Goal: Information Seeking & Learning: Learn about a topic

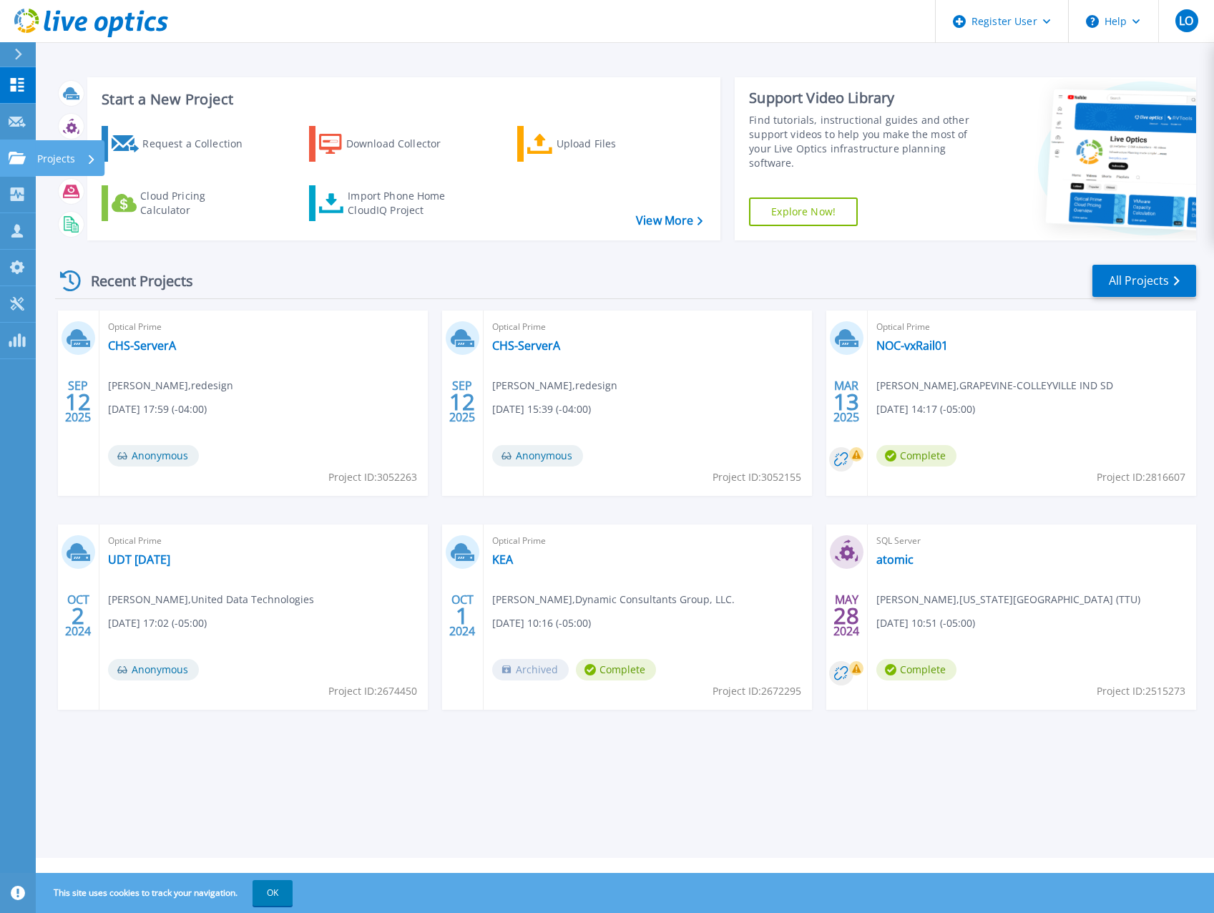
click at [23, 161] on icon at bounding box center [17, 158] width 17 height 12
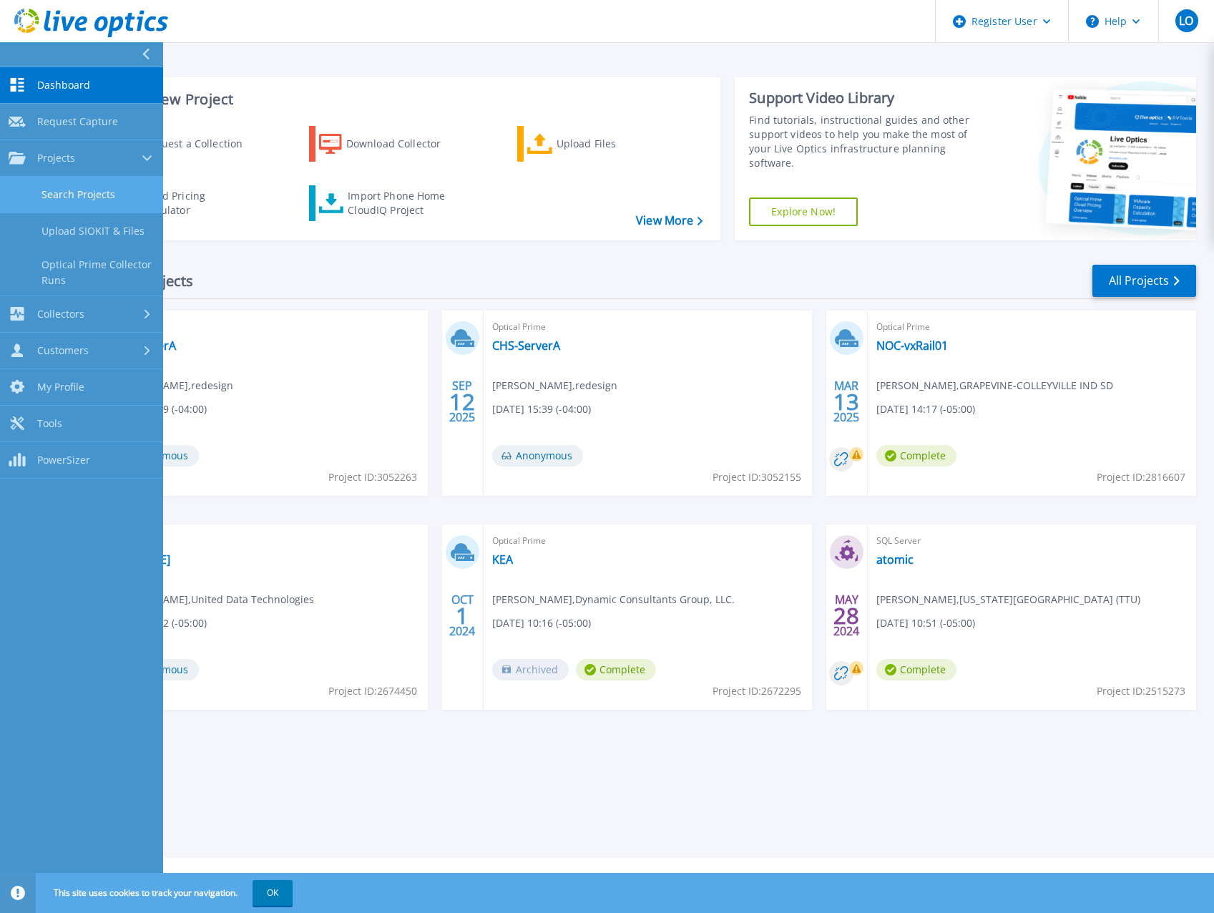
click at [71, 193] on link "Search Projects" at bounding box center [81, 195] width 163 height 36
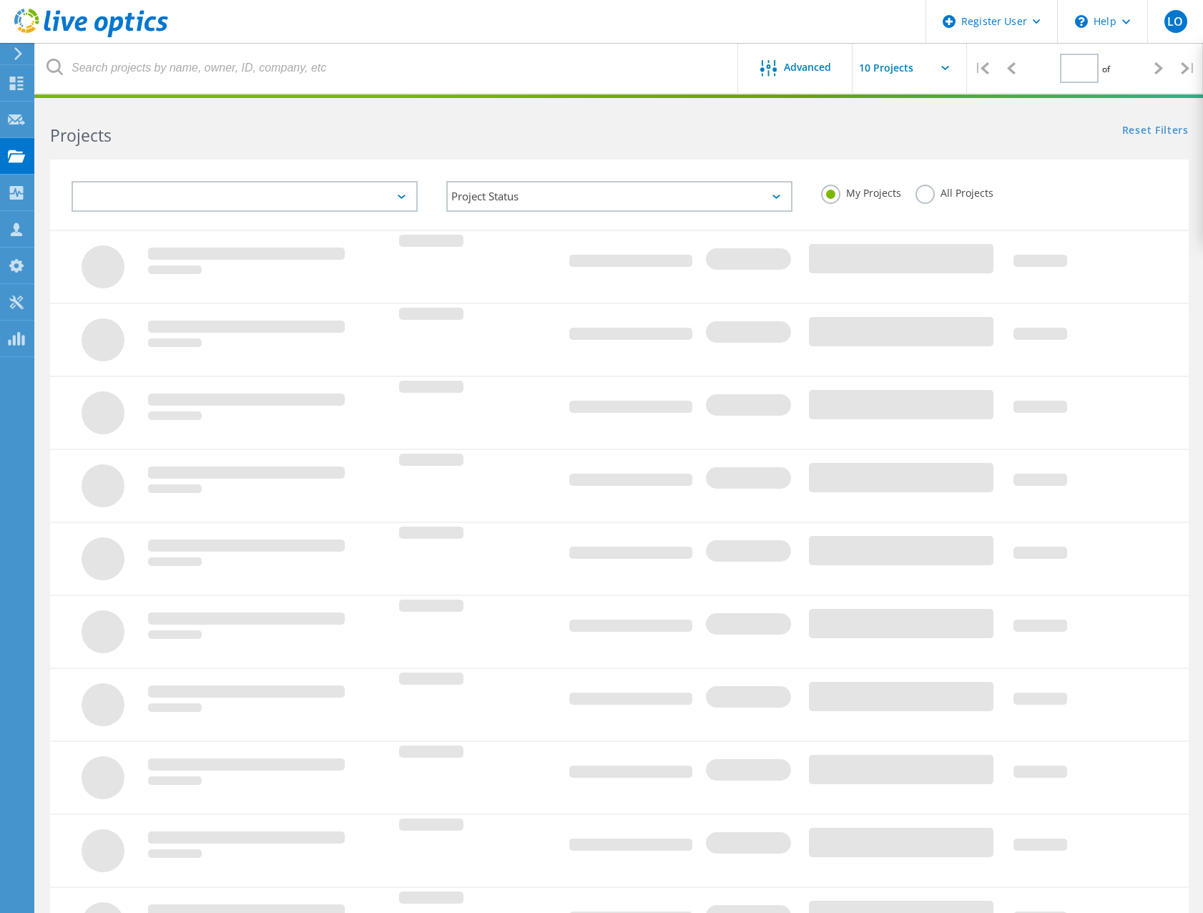
type input "1"
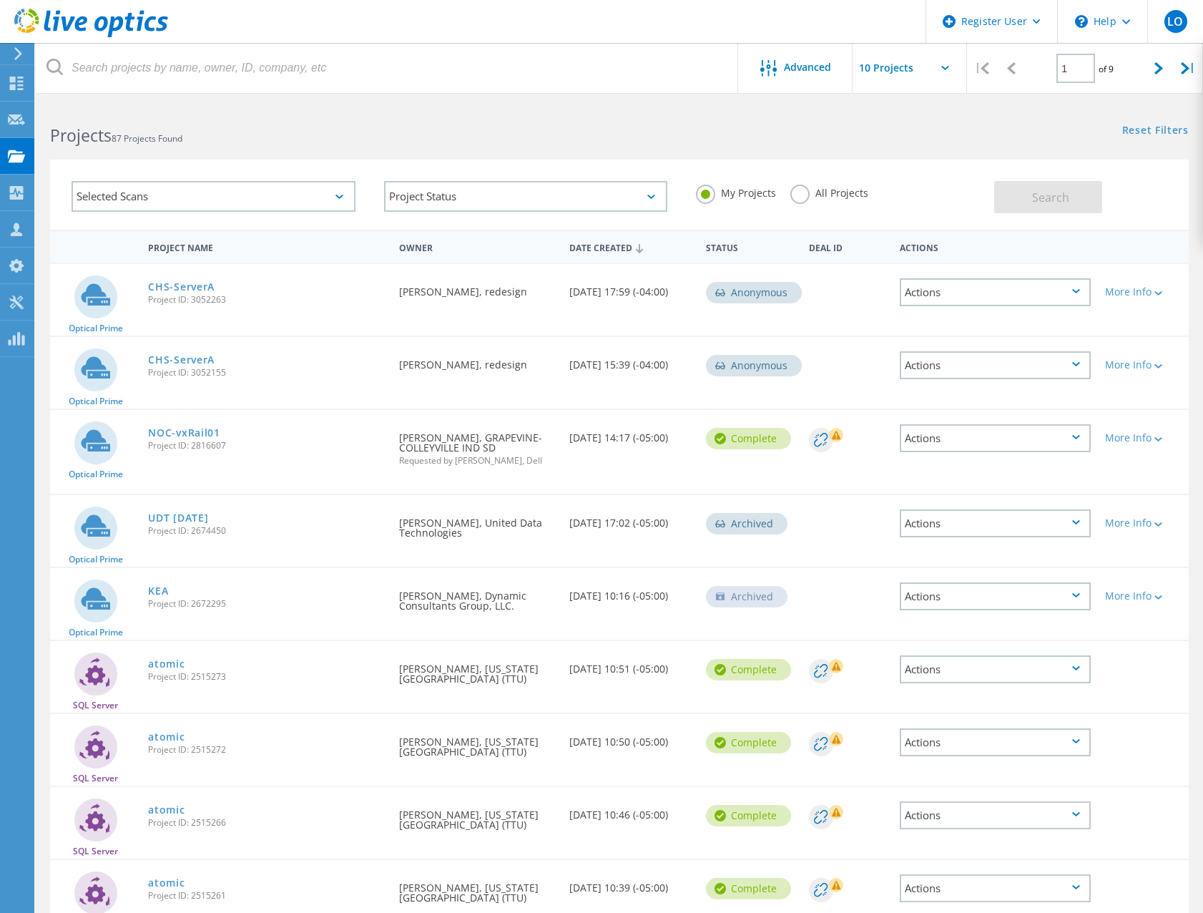
click at [804, 197] on label "All Projects" at bounding box center [829, 192] width 78 height 14
click at [0, 0] on input "All Projects" at bounding box center [0, 0] width 0 height 0
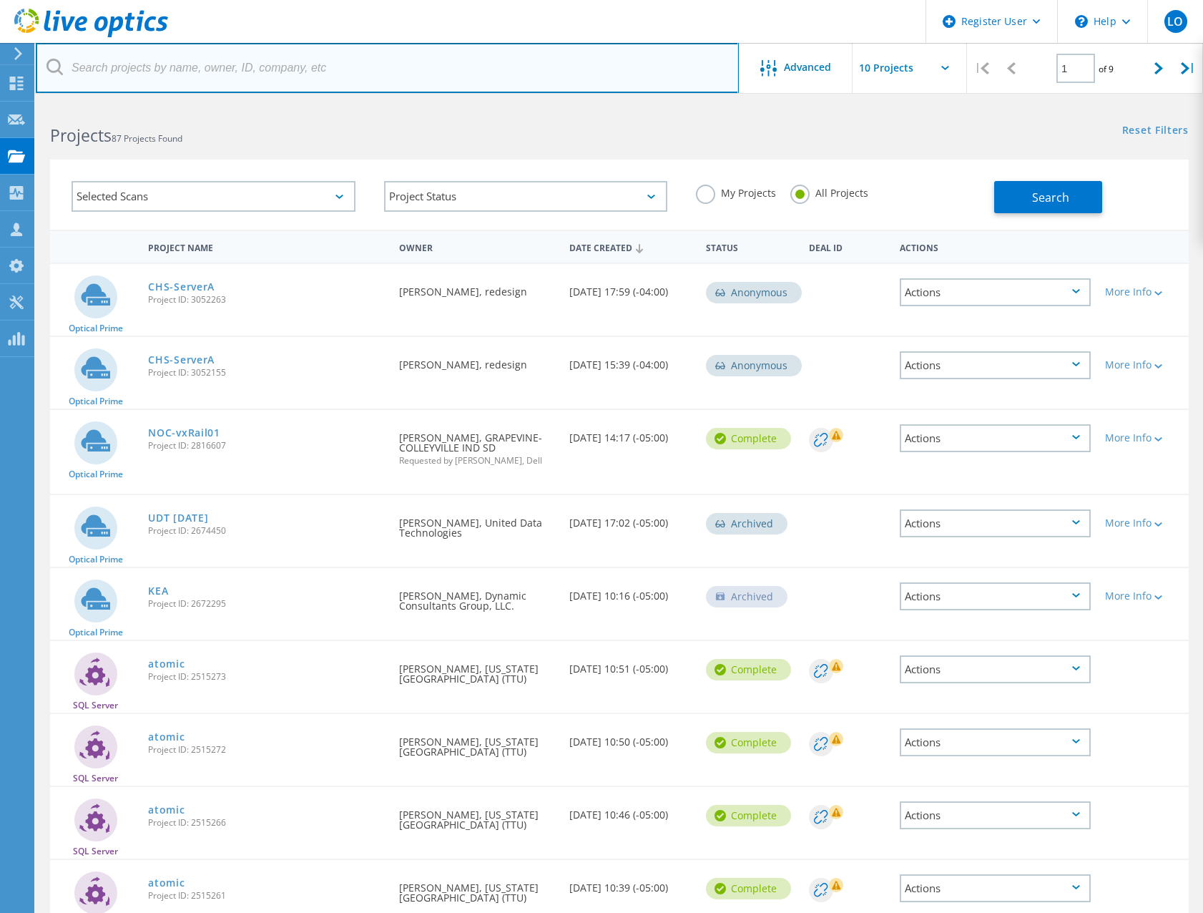
click at [372, 72] on input "text" at bounding box center [387, 68] width 703 height 50
type input "ellen"
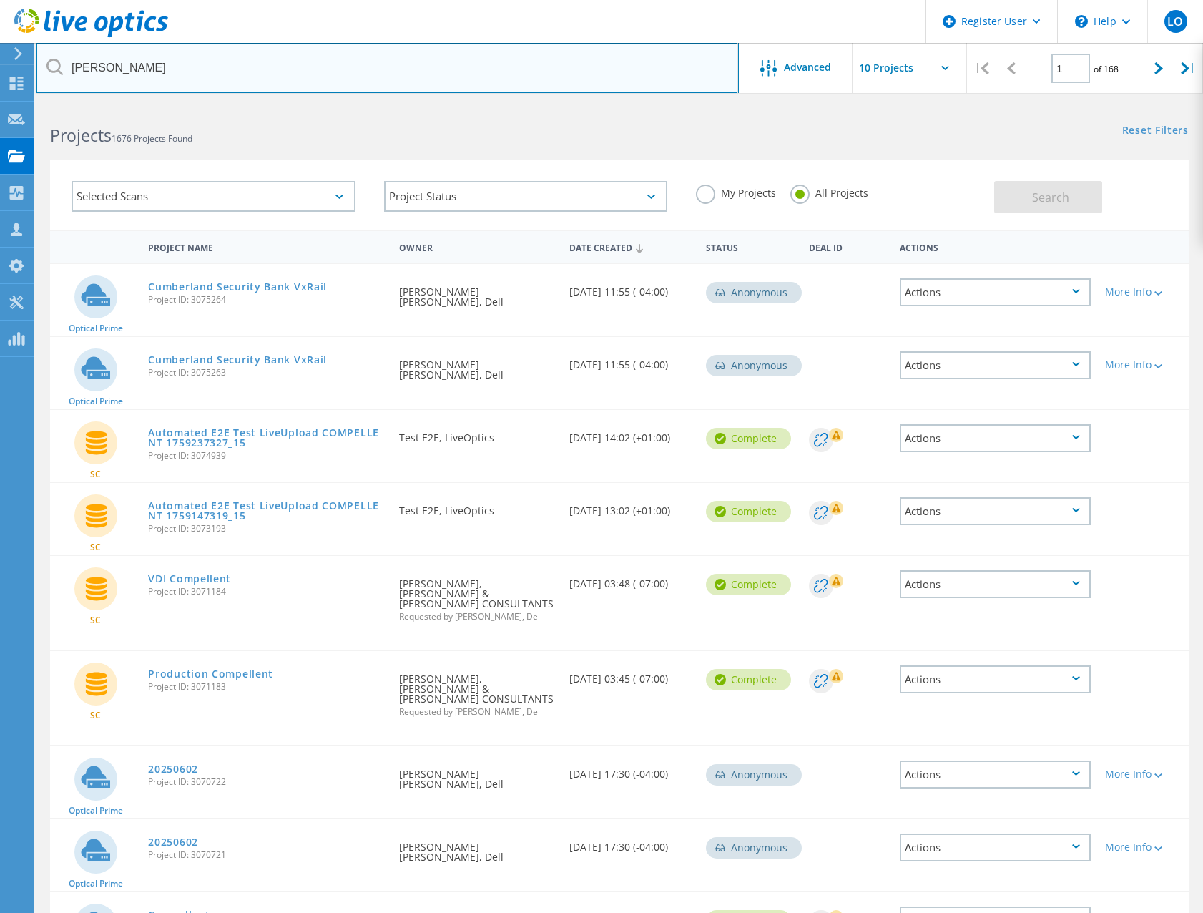
click at [372, 72] on input "ellen" at bounding box center [387, 68] width 703 height 50
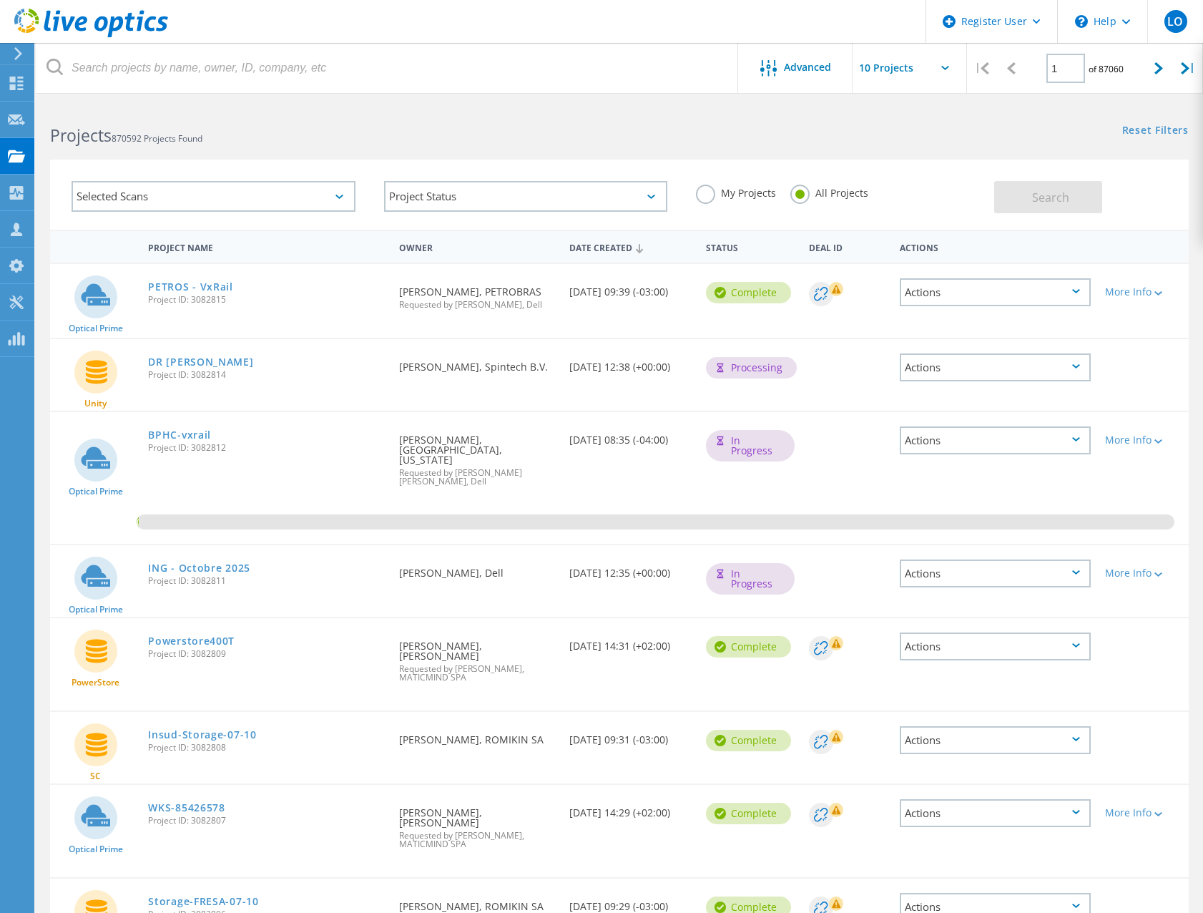
click at [706, 193] on label "My Projects" at bounding box center [736, 192] width 80 height 14
click at [0, 0] on input "My Projects" at bounding box center [0, 0] width 0 height 0
click at [1027, 190] on button "Search" at bounding box center [1048, 197] width 108 height 32
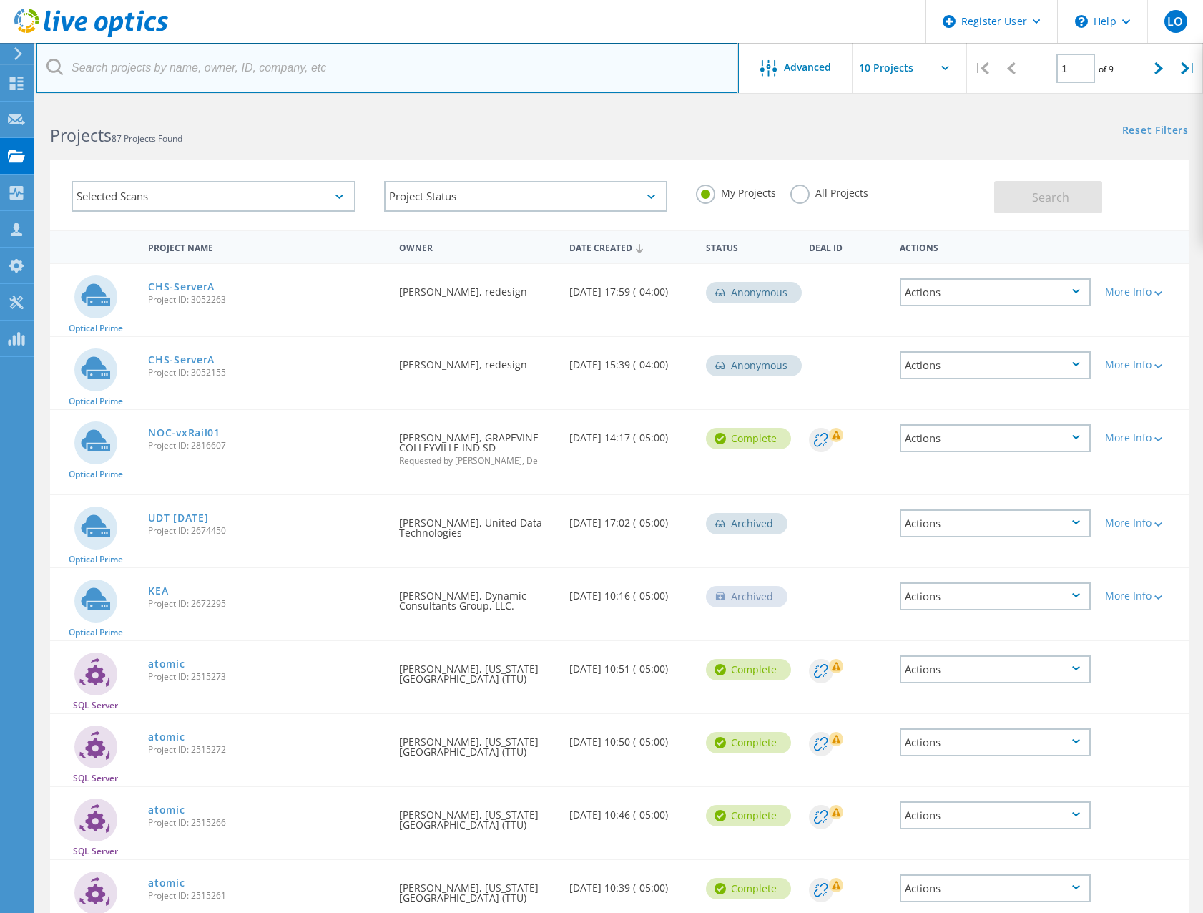
click at [268, 65] on input "text" at bounding box center [387, 68] width 703 height 50
paste input "Spencer, Ellen <espencer@utsystem.edu>"
type input "[EMAIL_ADDRESS][DOMAIN_NAME]"
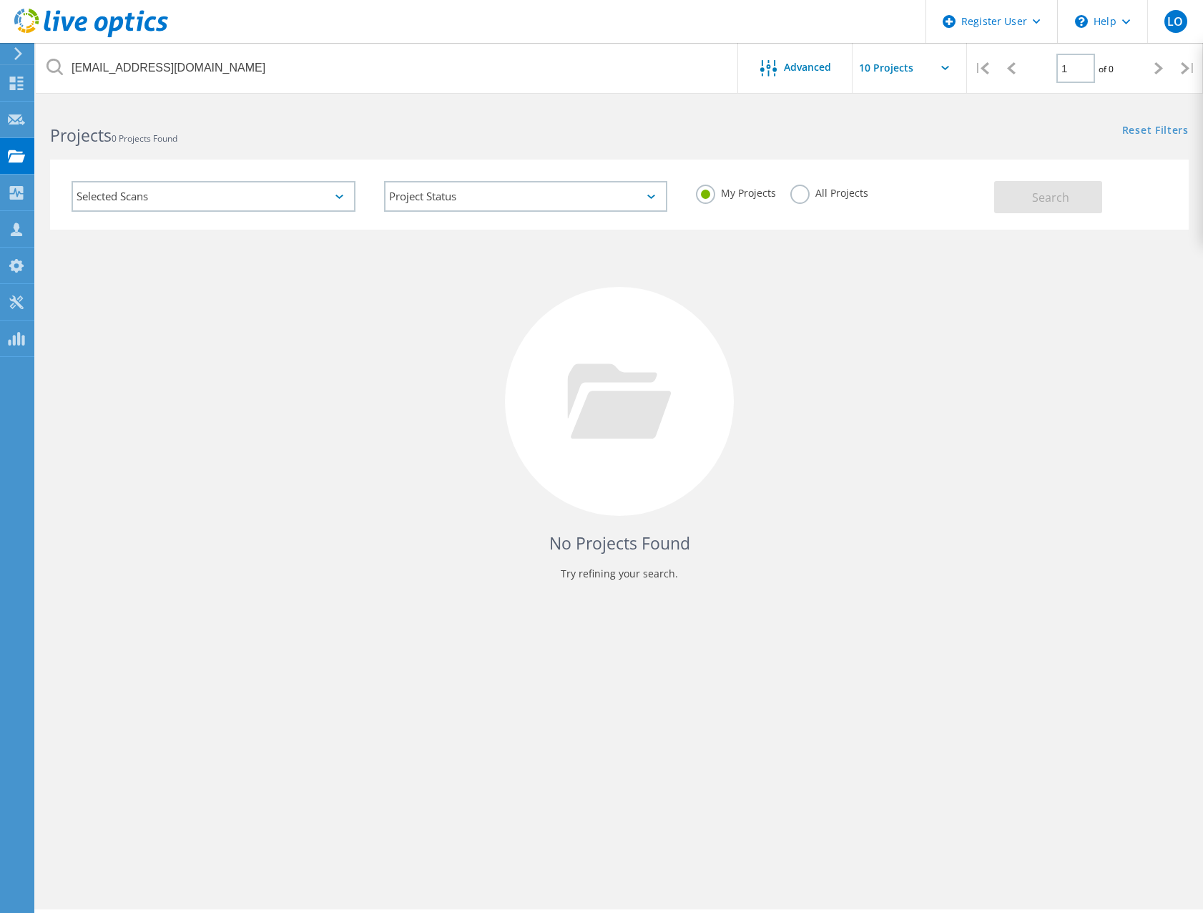
click at [841, 194] on label "All Projects" at bounding box center [829, 192] width 78 height 14
click at [0, 0] on input "All Projects" at bounding box center [0, 0] width 0 height 0
click at [1074, 208] on button "Search" at bounding box center [1048, 197] width 108 height 32
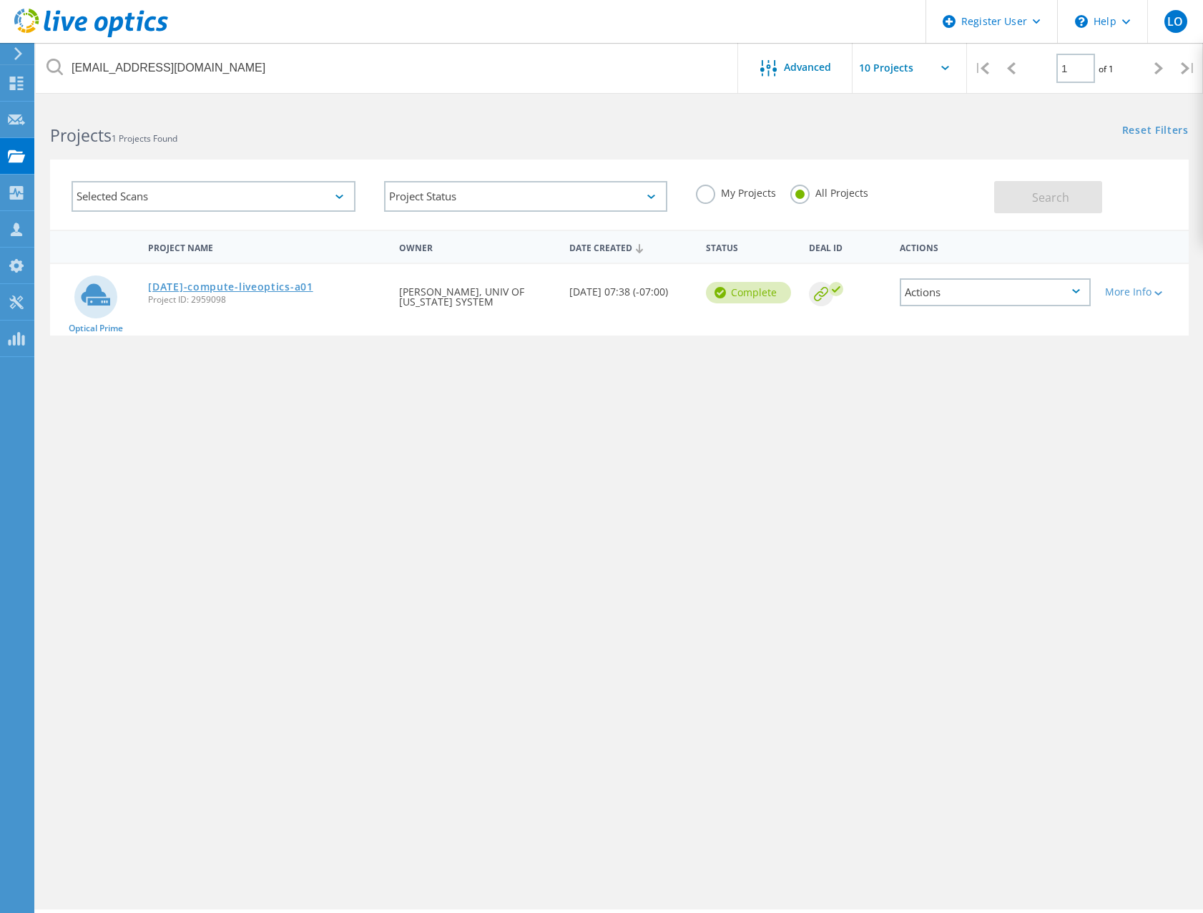
click at [243, 286] on link "[DATE]-compute-liveoptics-a01" at bounding box center [230, 287] width 165 height 10
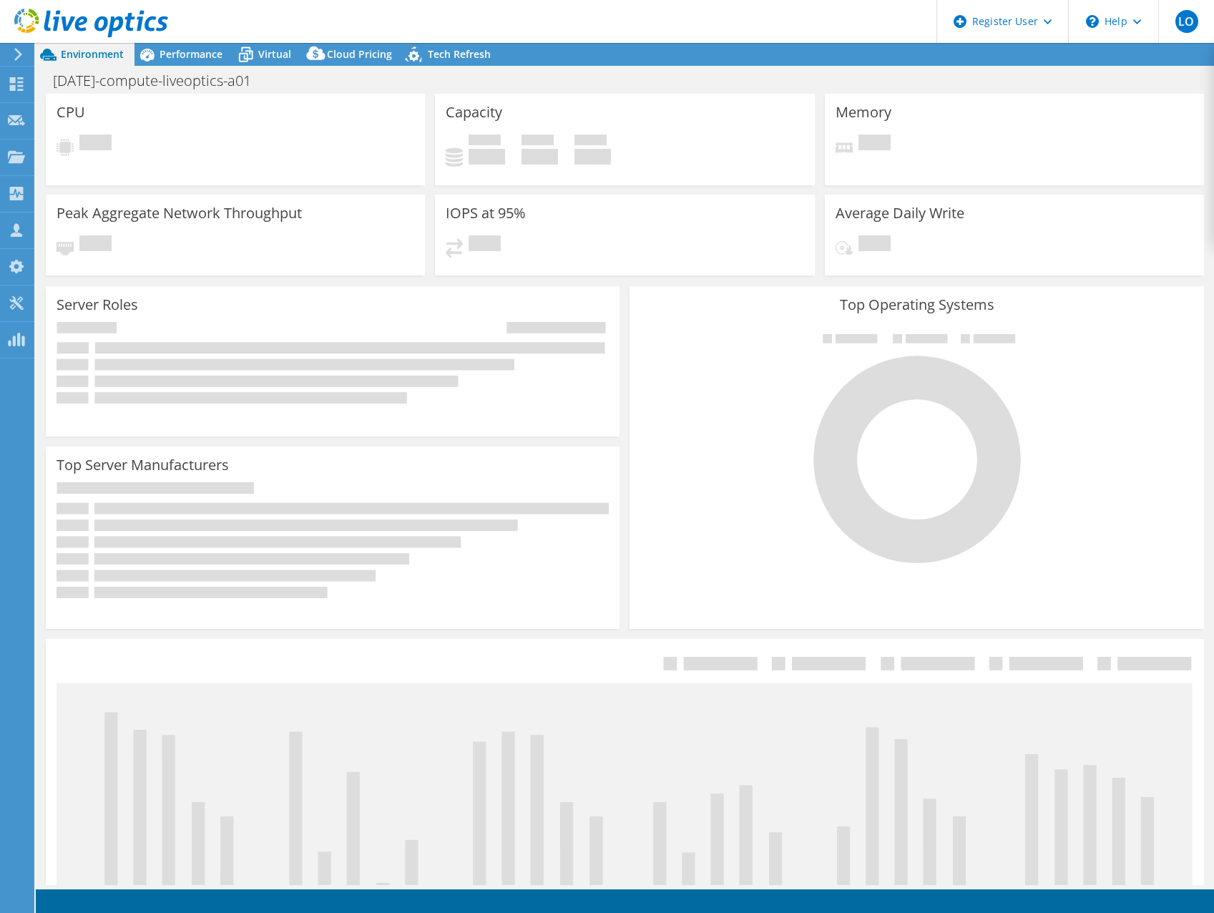
select select "USWest"
select select "USD"
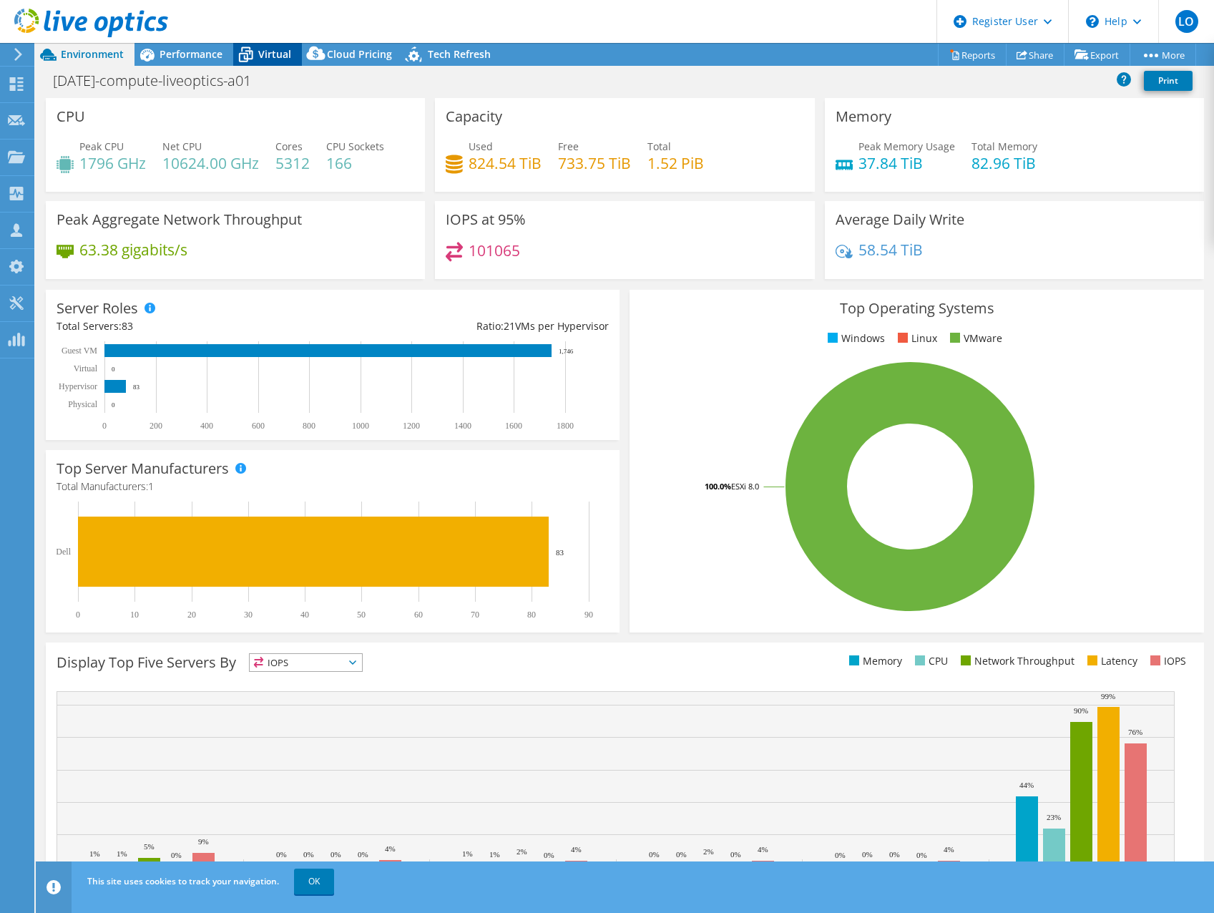
click at [263, 62] on div "Virtual" at bounding box center [267, 54] width 69 height 23
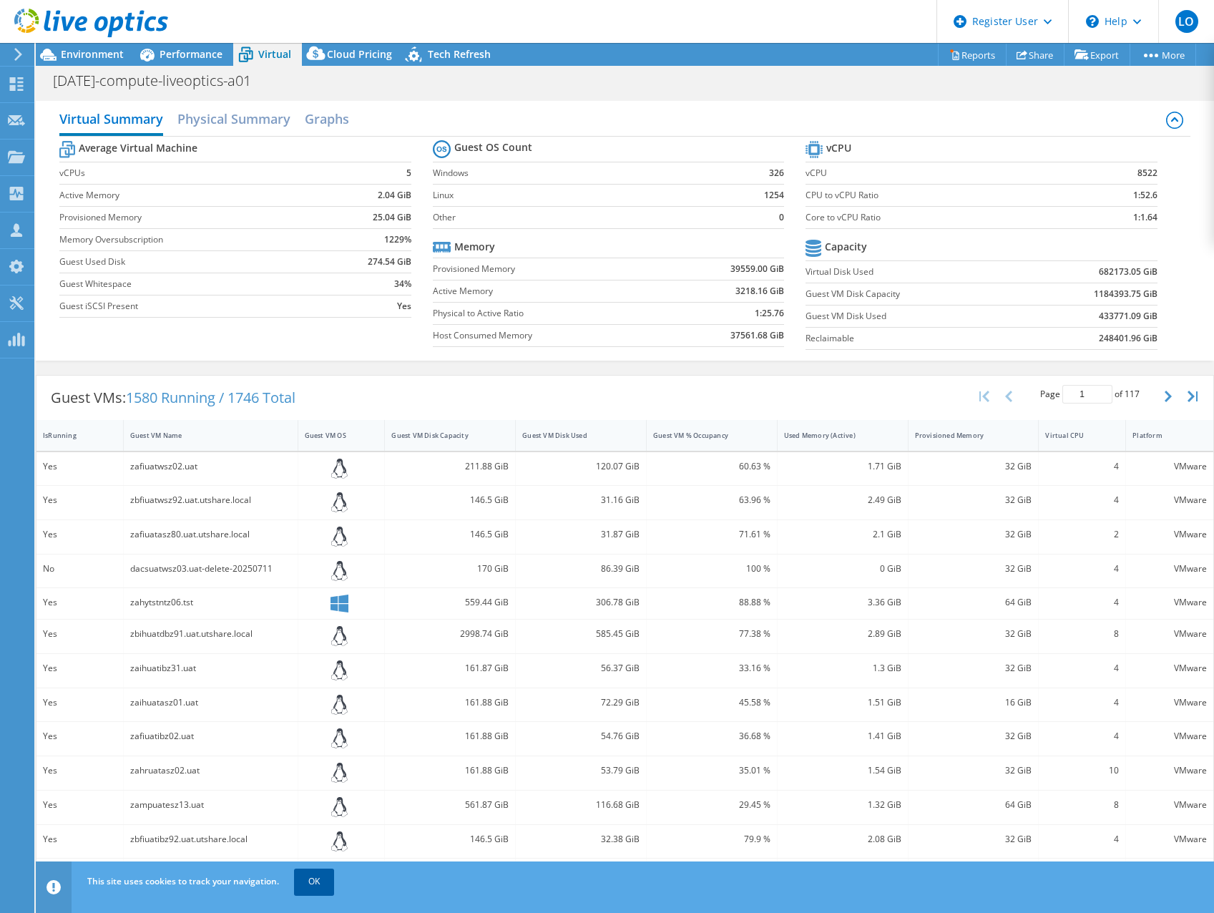
click at [316, 880] on link "OK" at bounding box center [314, 881] width 40 height 26
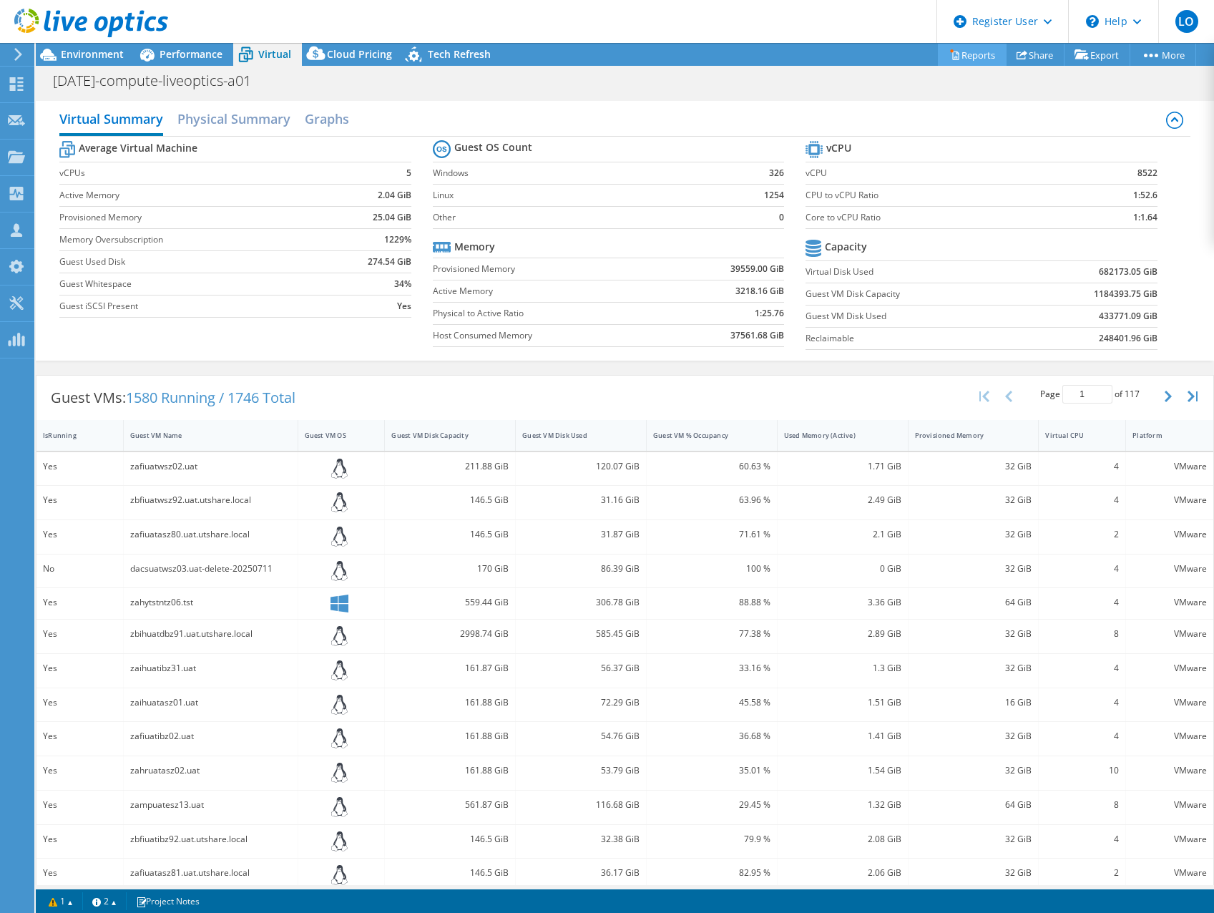
click at [964, 54] on link "Reports" at bounding box center [972, 55] width 69 height 22
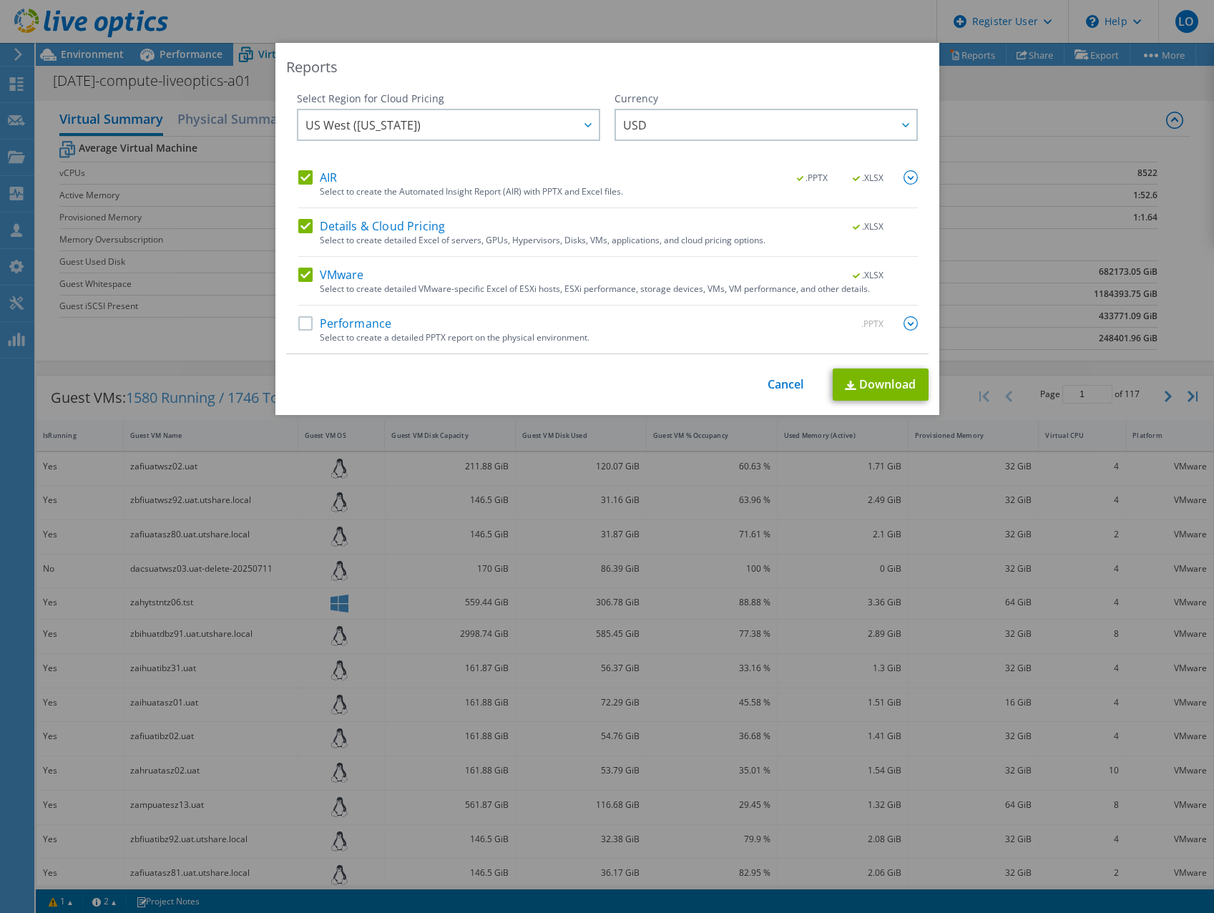
click at [298, 227] on label "Details & Cloud Pricing" at bounding box center [371, 226] width 147 height 14
click at [0, 0] on input "Details & Cloud Pricing" at bounding box center [0, 0] width 0 height 0
click at [306, 176] on label "AIR" at bounding box center [317, 177] width 39 height 14
click at [0, 0] on input "AIR" at bounding box center [0, 0] width 0 height 0
drag, startPoint x: 867, startPoint y: 382, endPoint x: 874, endPoint y: 378, distance: 8.3
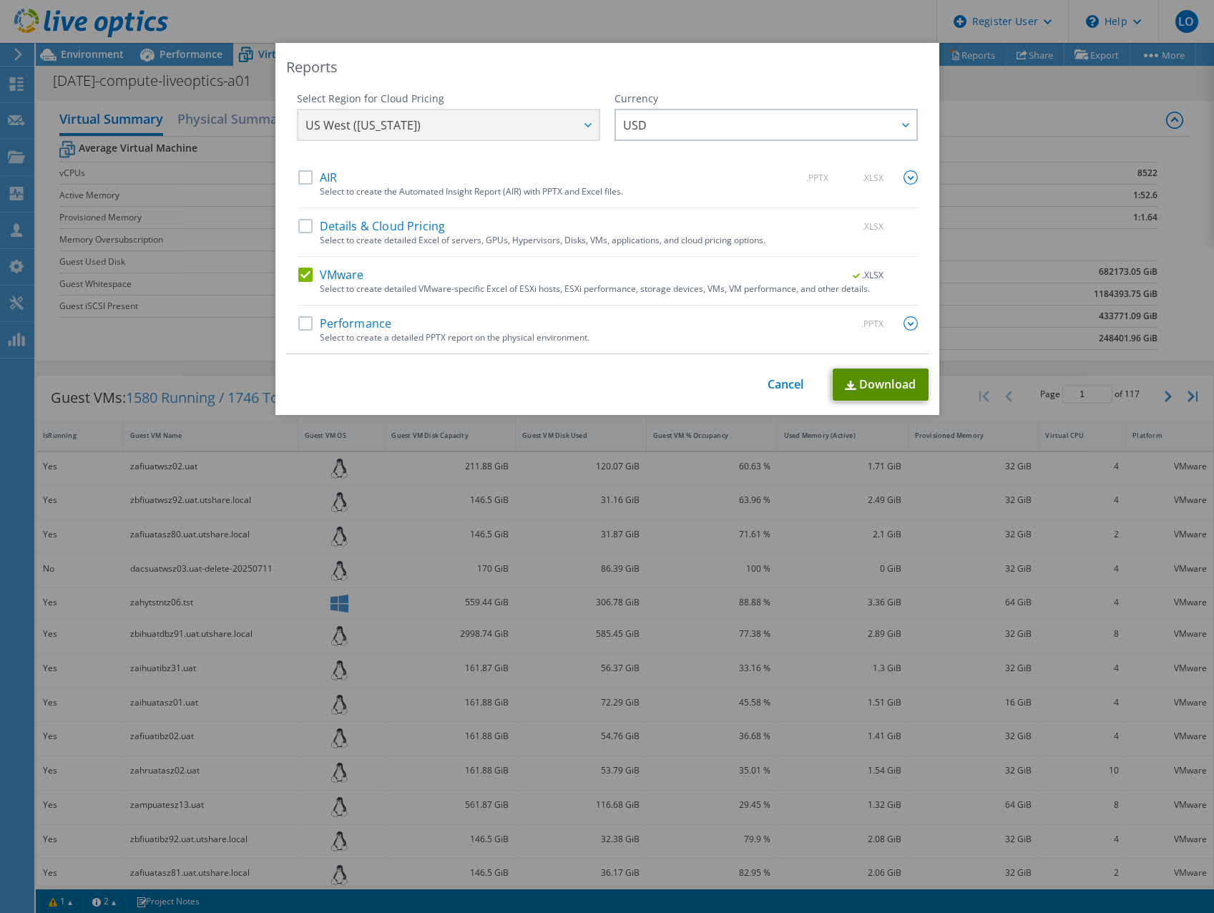
click at [868, 382] on link "Download" at bounding box center [881, 384] width 96 height 32
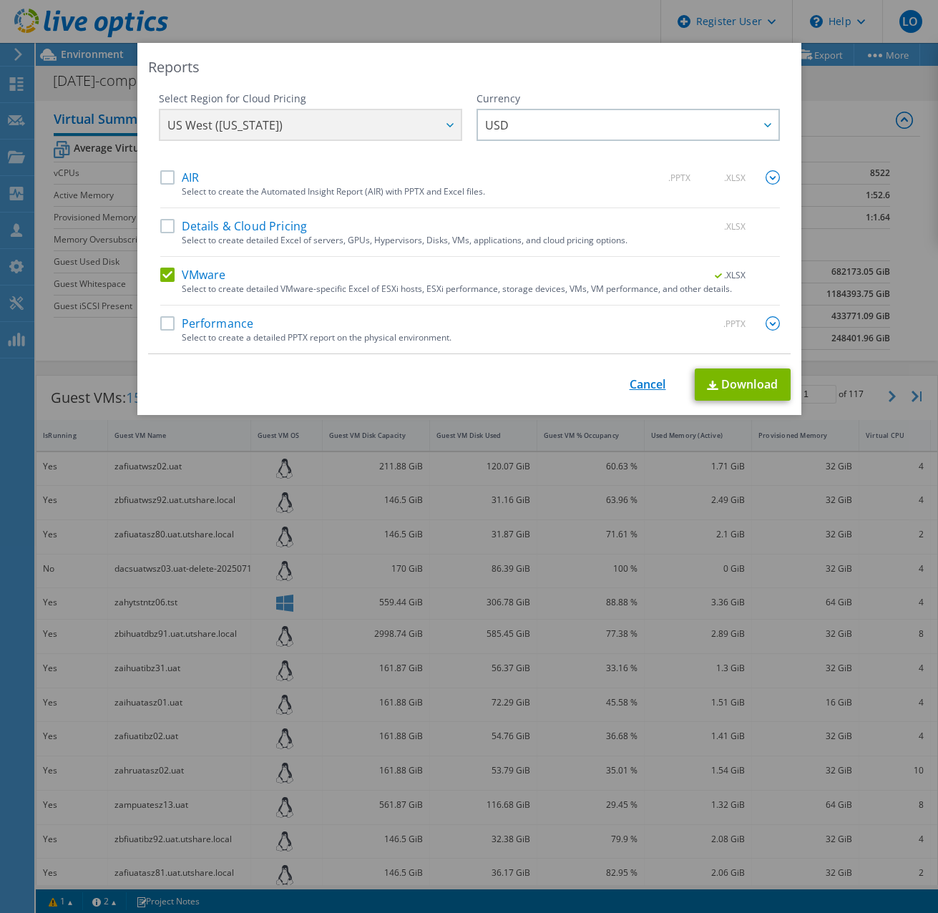
click at [646, 391] on link "Cancel" at bounding box center [648, 385] width 36 height 14
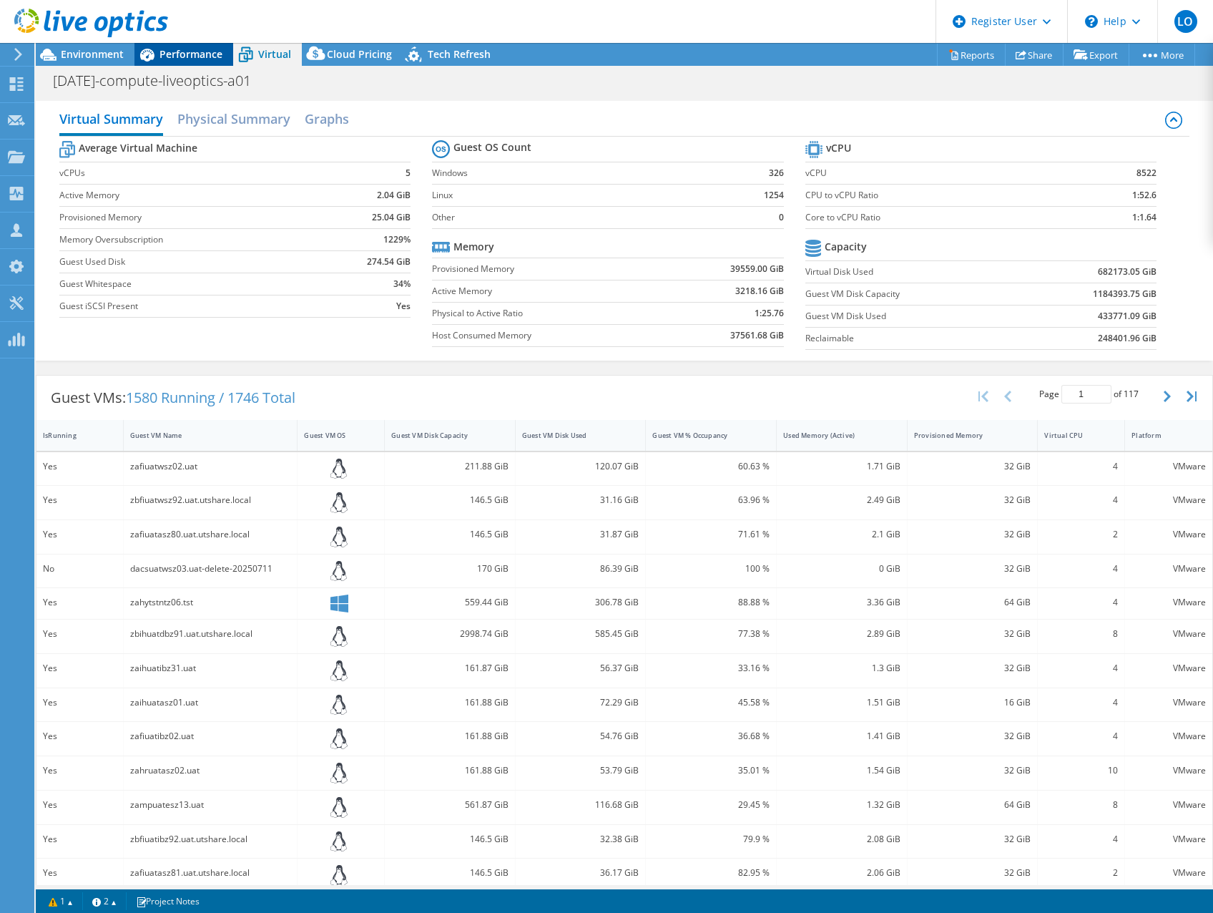
click at [170, 50] on span "Performance" at bounding box center [191, 54] width 63 height 14
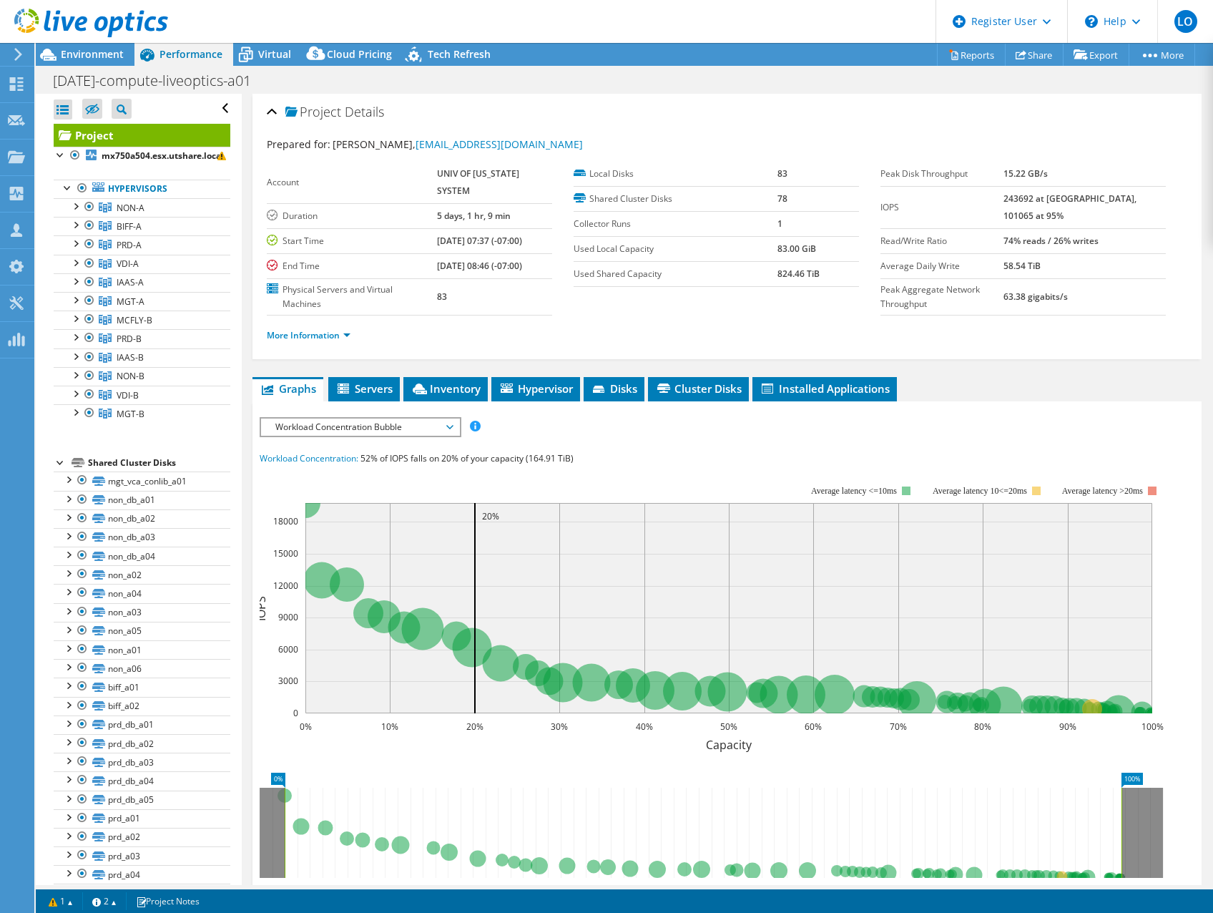
click at [366, 421] on span "Workload Concentration Bubble" at bounding box center [360, 426] width 184 height 17
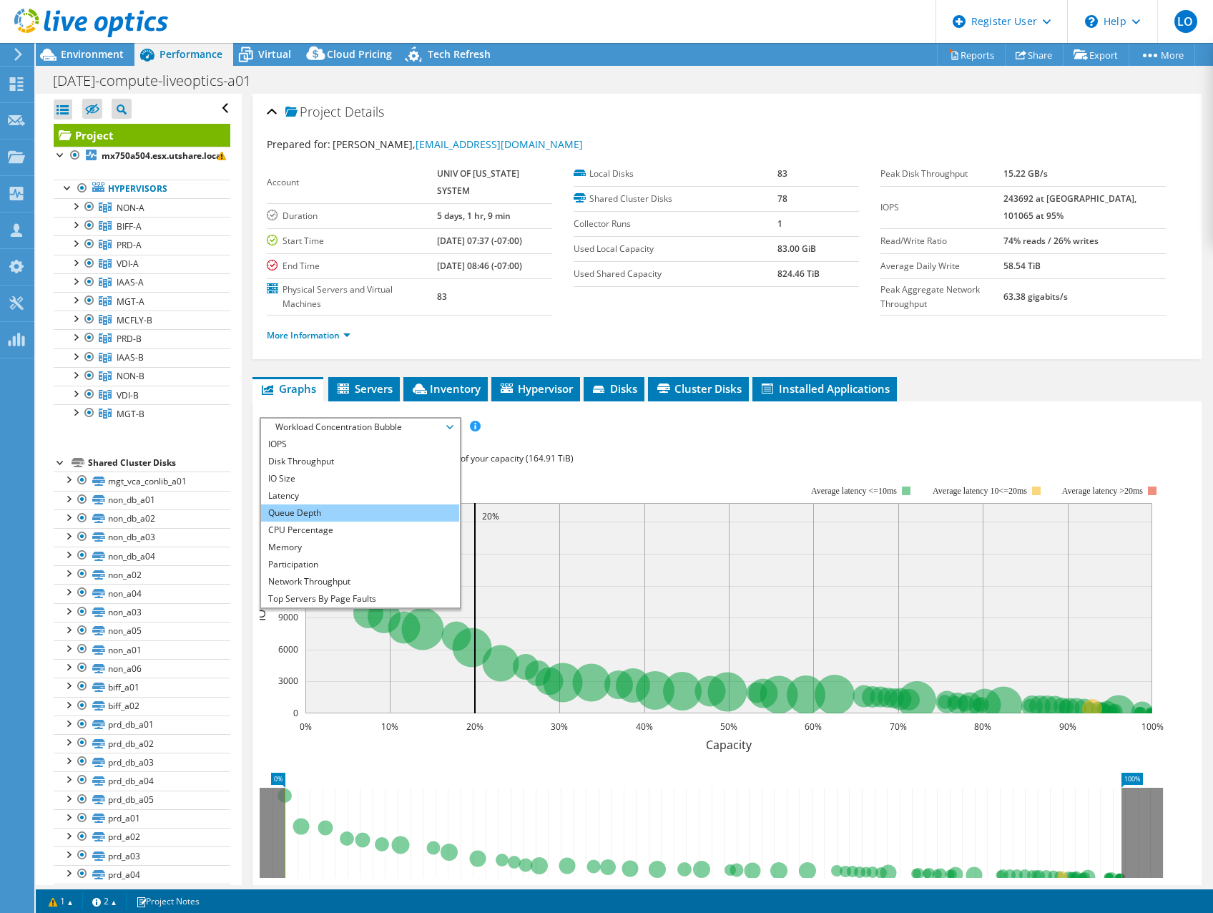
click at [308, 505] on li "Queue Depth" at bounding box center [360, 512] width 198 height 17
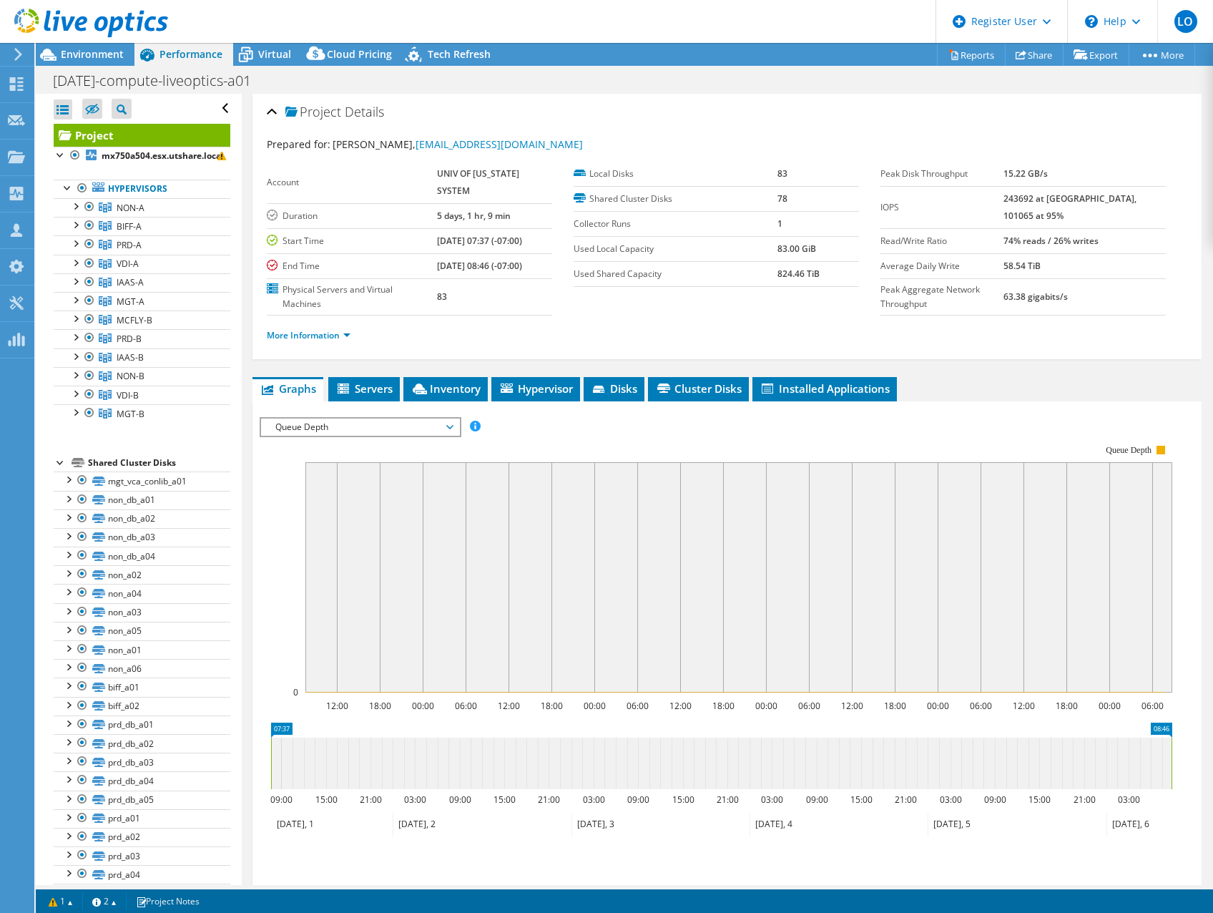
click at [333, 425] on span "Queue Depth" at bounding box center [360, 426] width 184 height 17
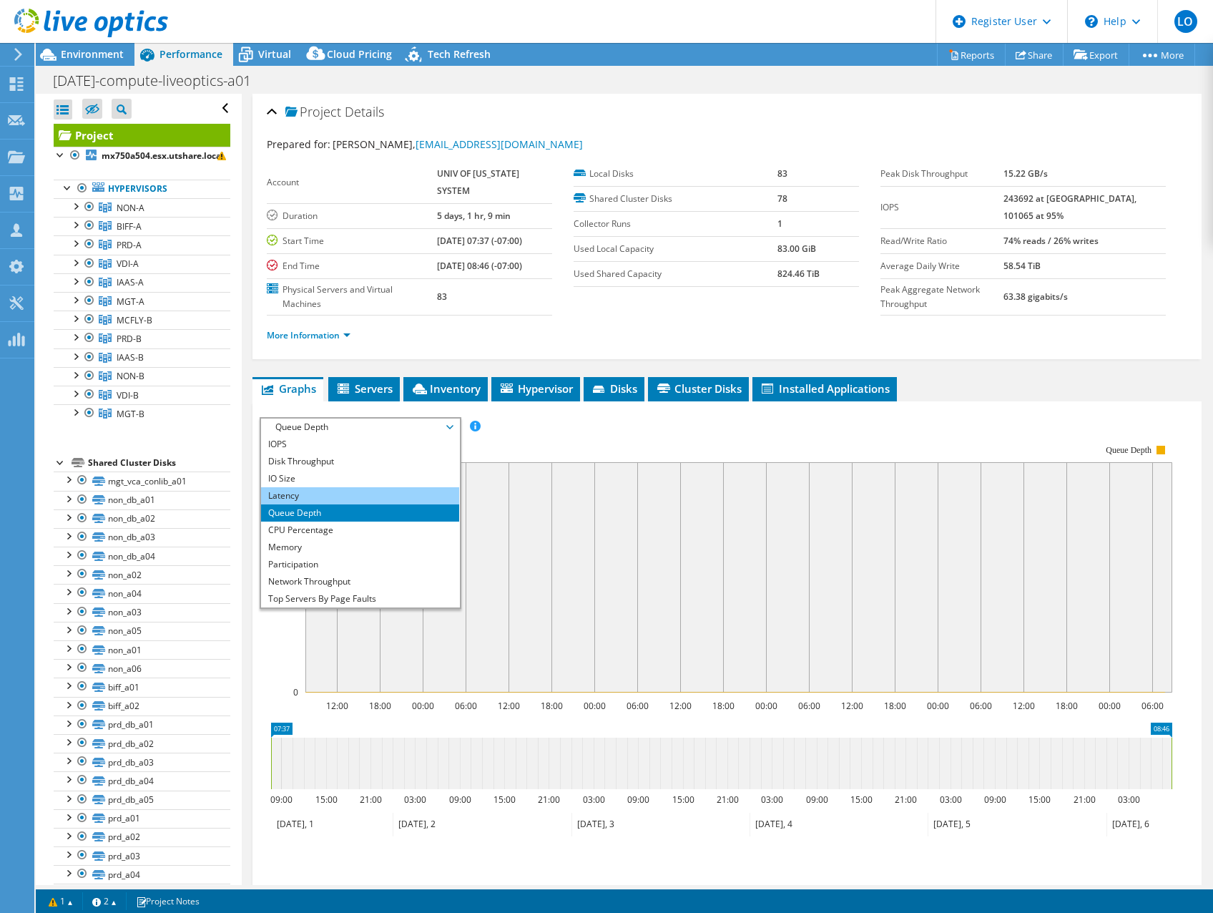
click at [308, 491] on li "Latency" at bounding box center [360, 495] width 198 height 17
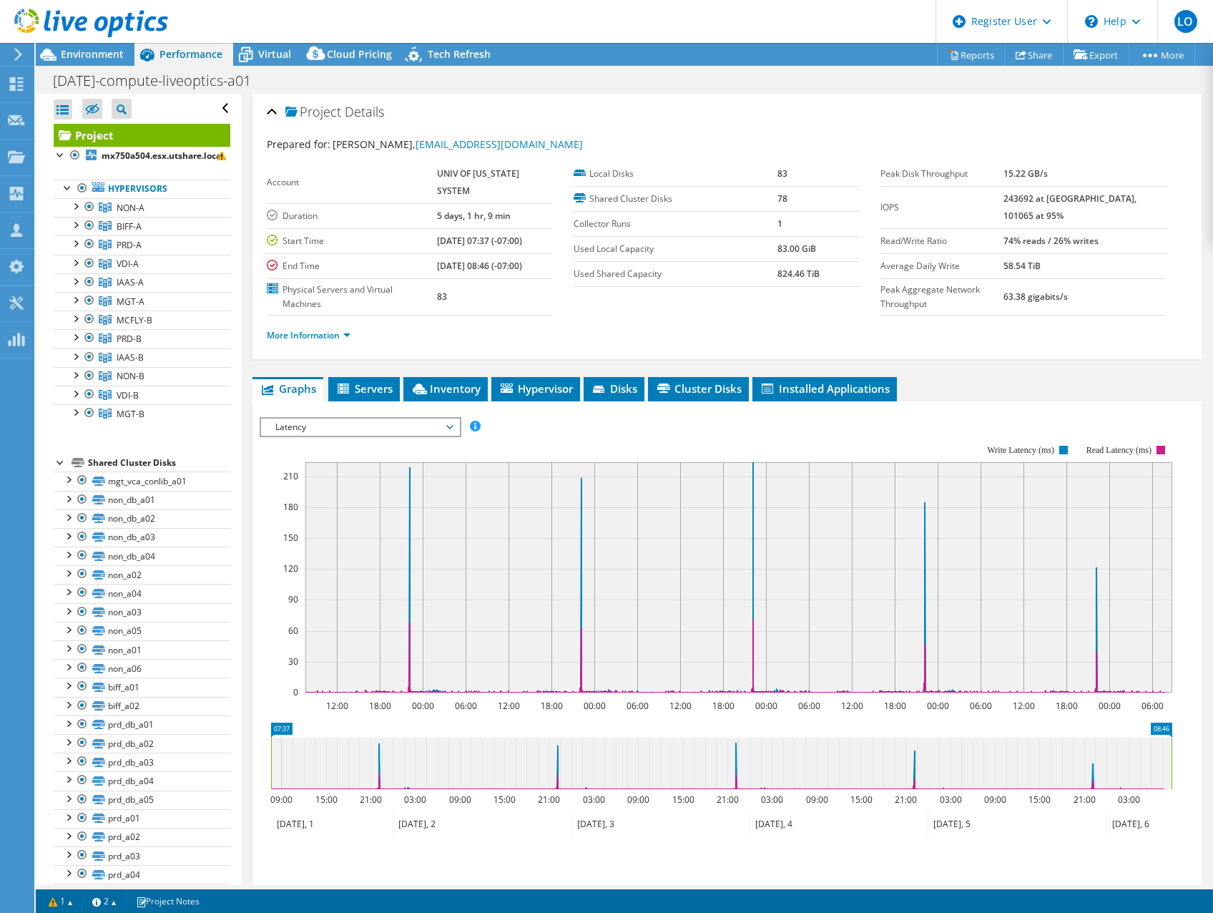
click at [300, 431] on span "Latency" at bounding box center [360, 426] width 184 height 17
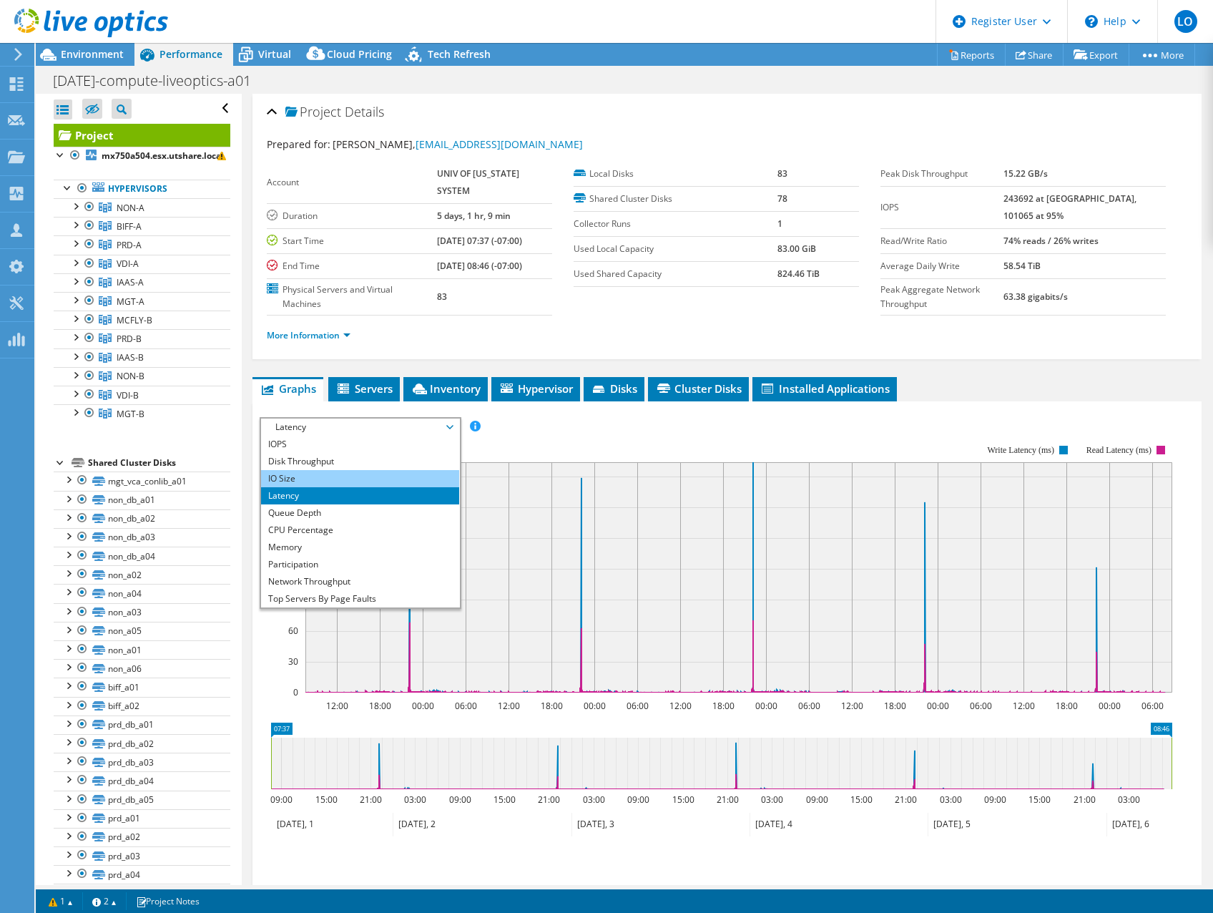
click at [299, 484] on li "IO Size" at bounding box center [360, 478] width 198 height 17
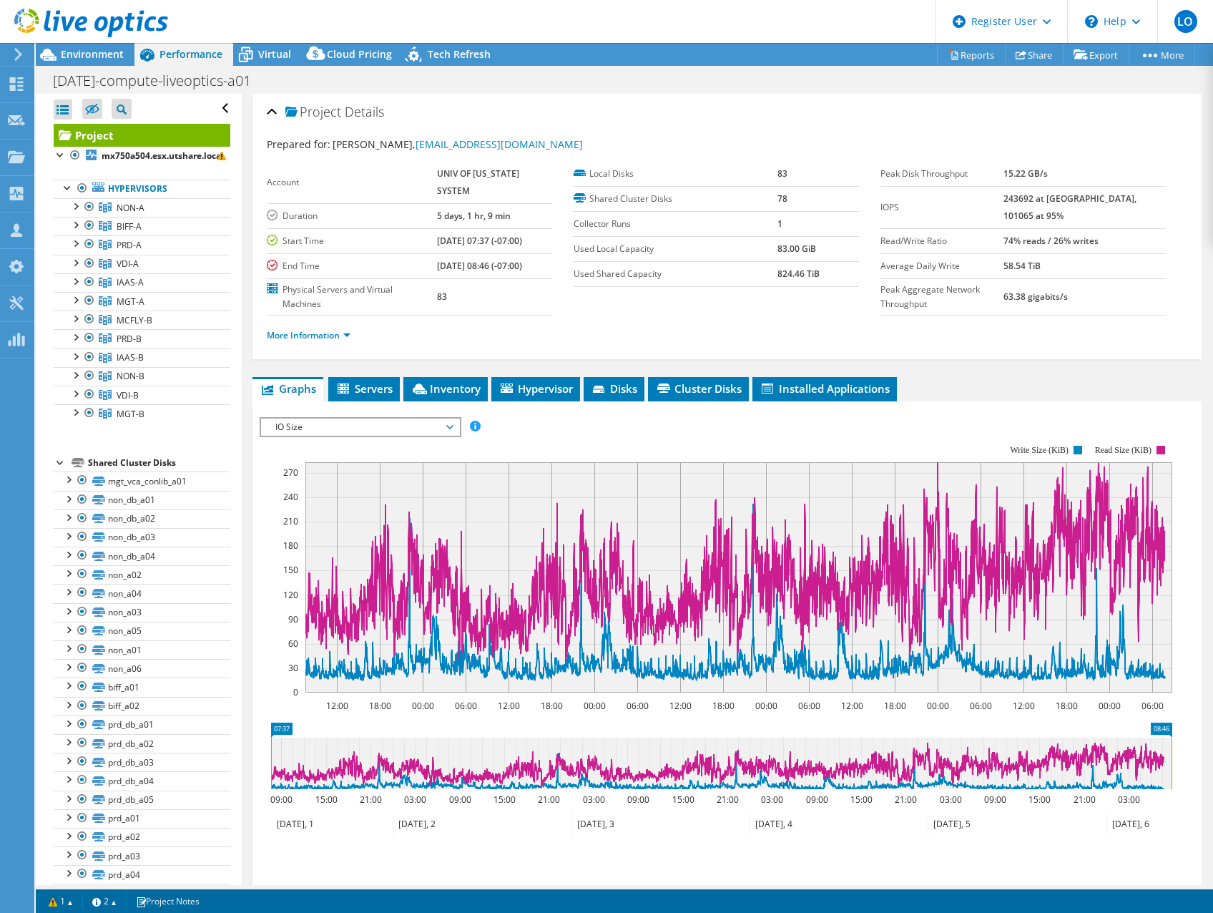
click at [335, 418] on span "IO Size" at bounding box center [360, 426] width 184 height 17
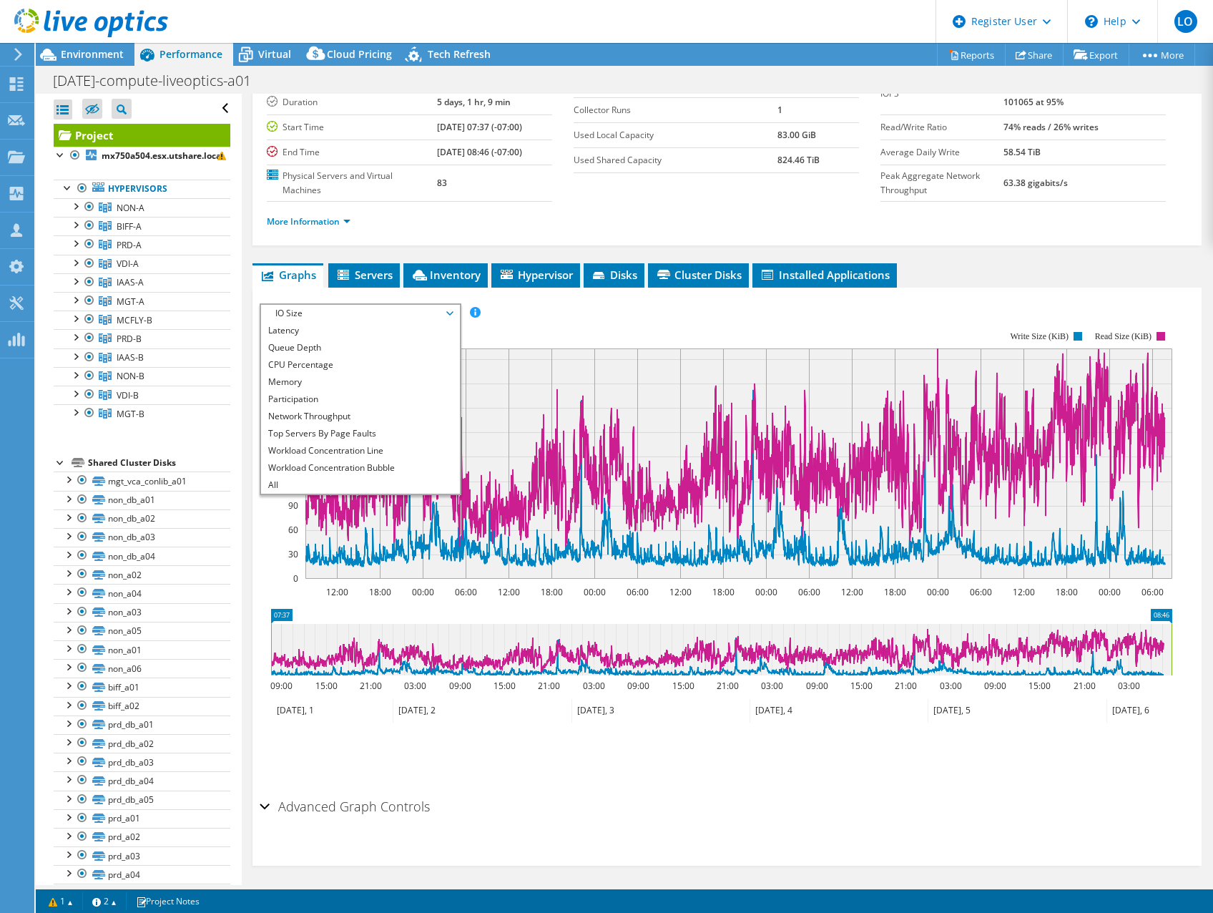
scroll to position [119, 0]
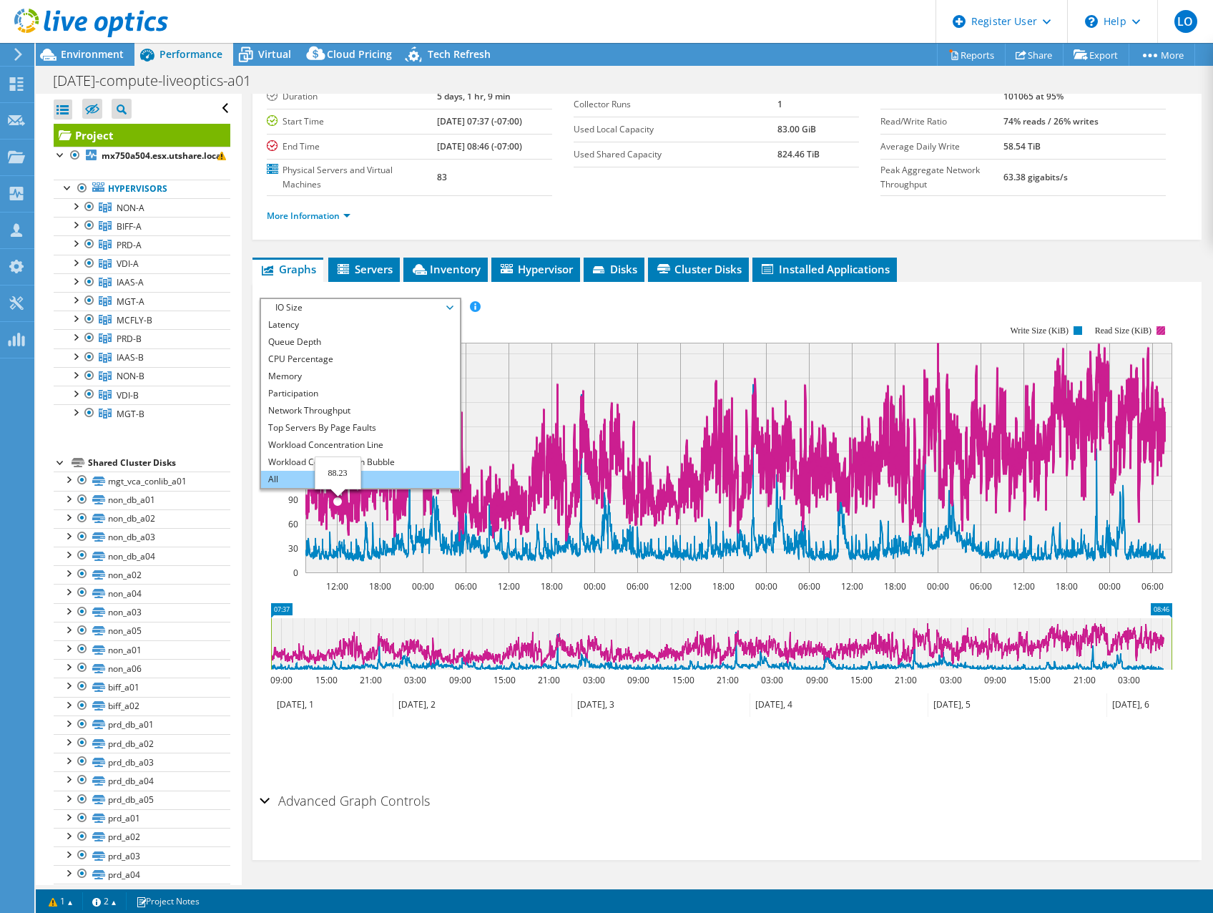
click at [285, 479] on li "All" at bounding box center [360, 479] width 198 height 17
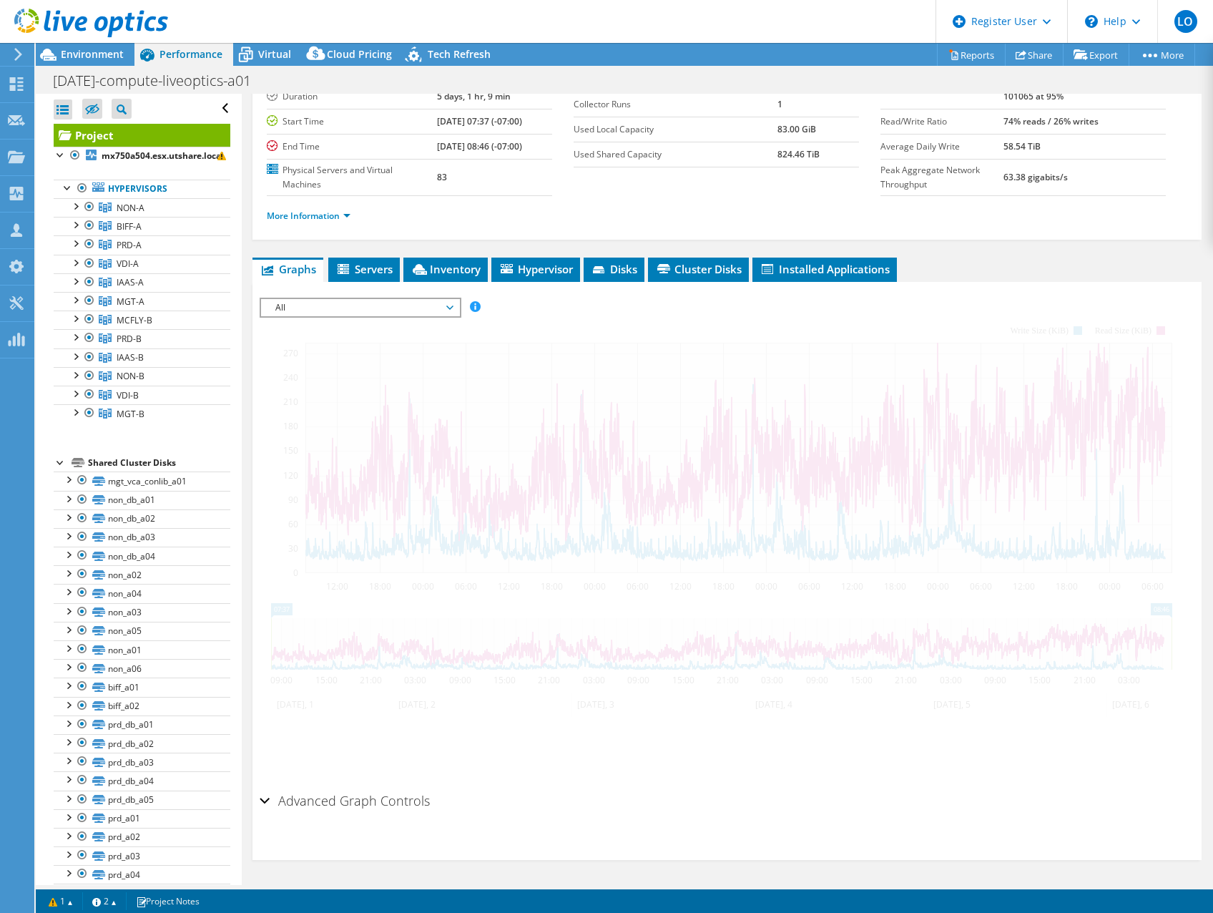
click at [365, 310] on span "All" at bounding box center [360, 307] width 184 height 17
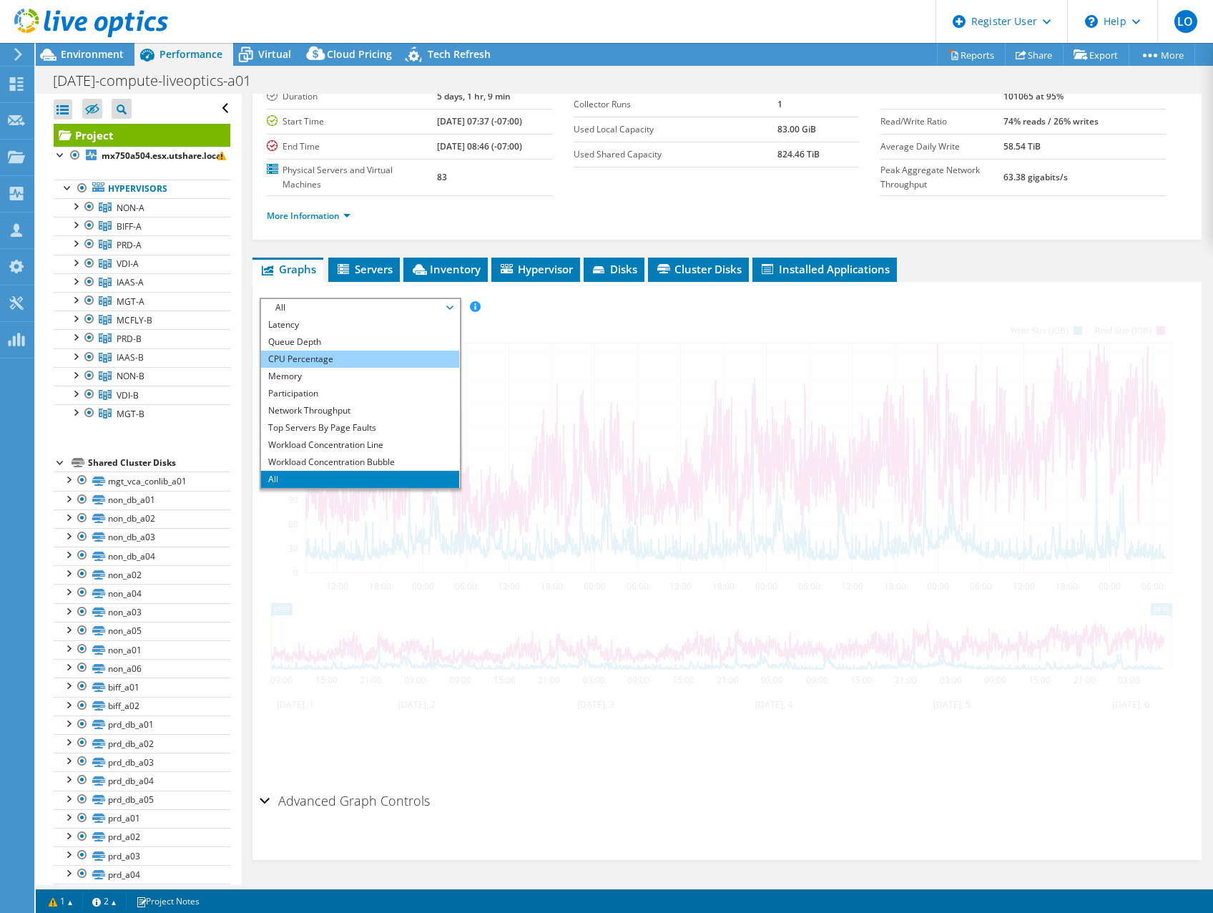
click at [316, 359] on li "CPU Percentage" at bounding box center [360, 359] width 198 height 17
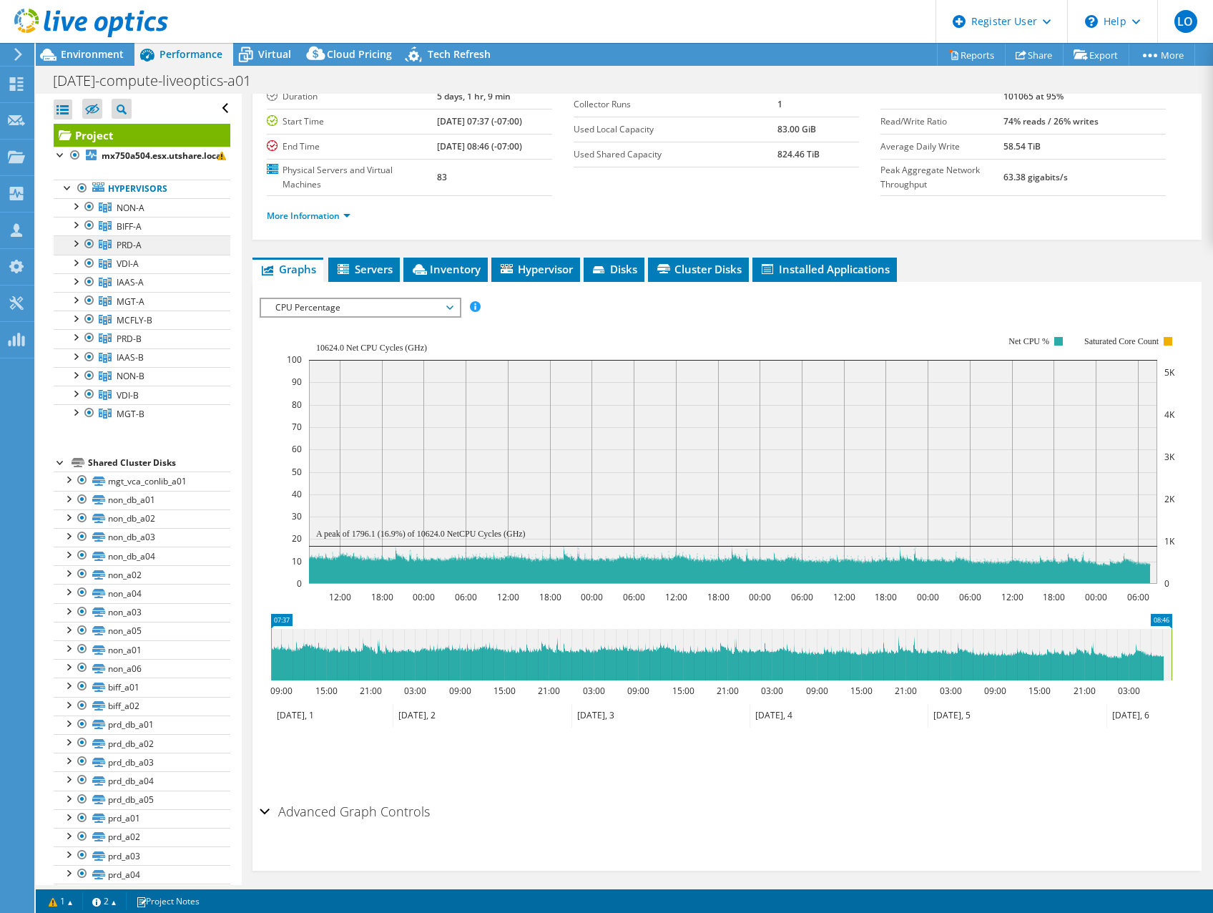
click at [134, 243] on span "PRD-A" at bounding box center [129, 245] width 25 height 12
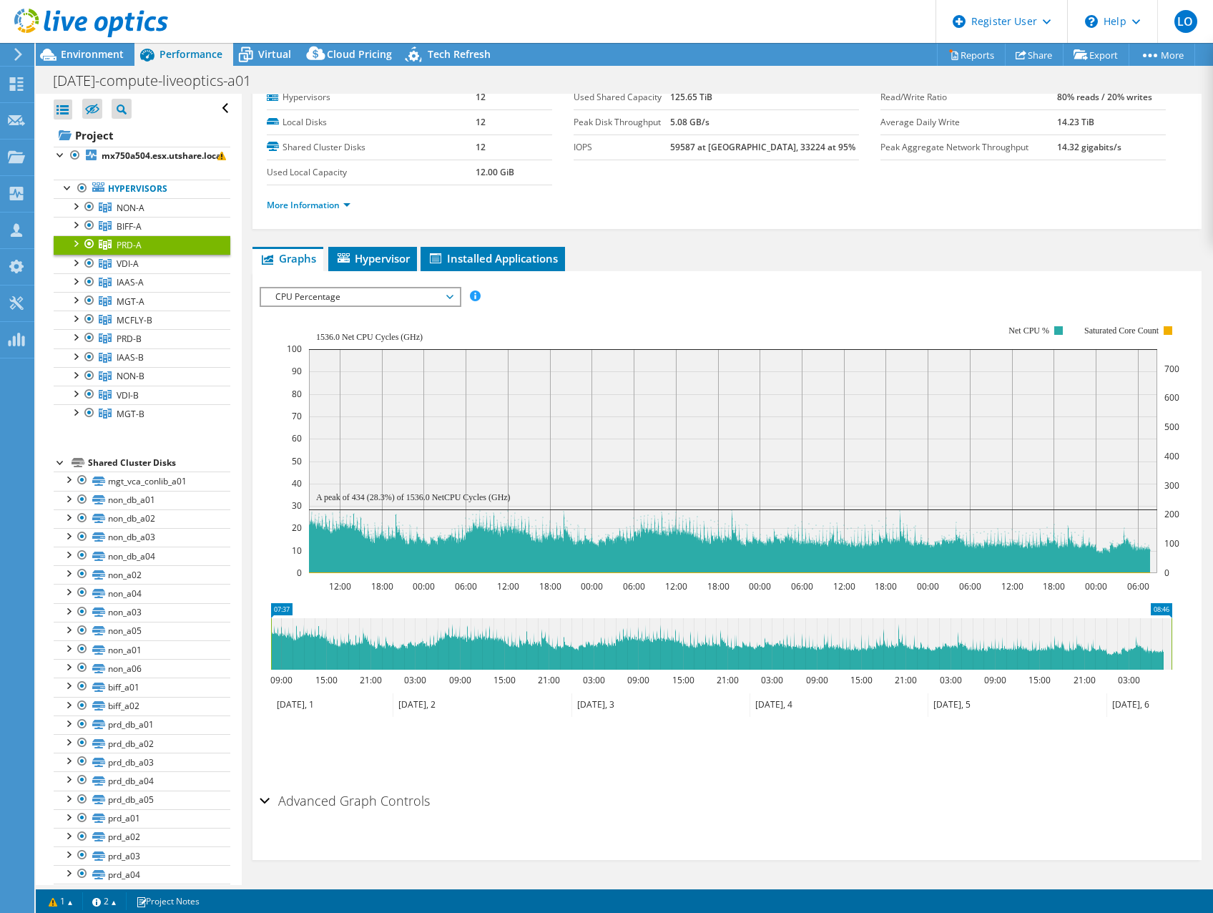
scroll to position [0, 0]
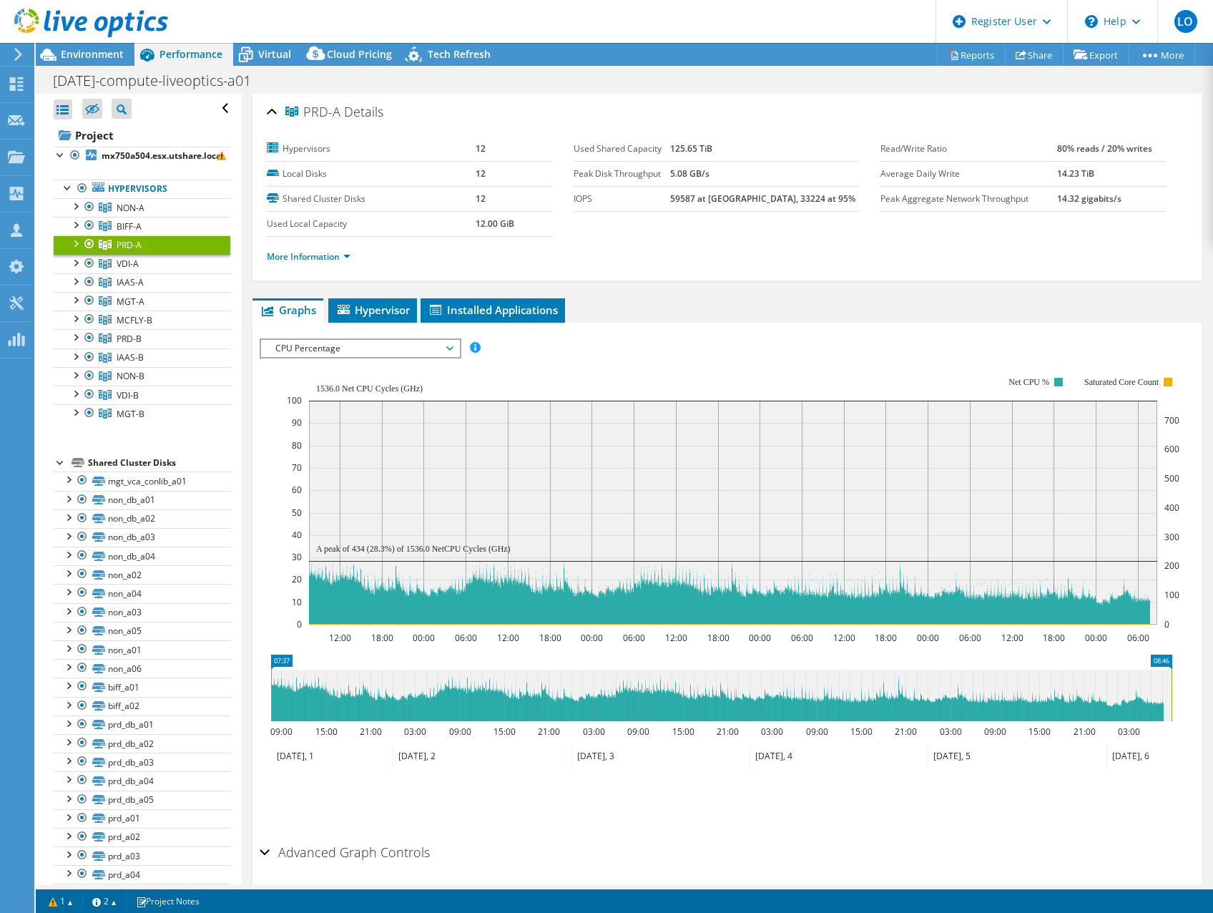
click at [74, 242] on div at bounding box center [75, 242] width 14 height 14
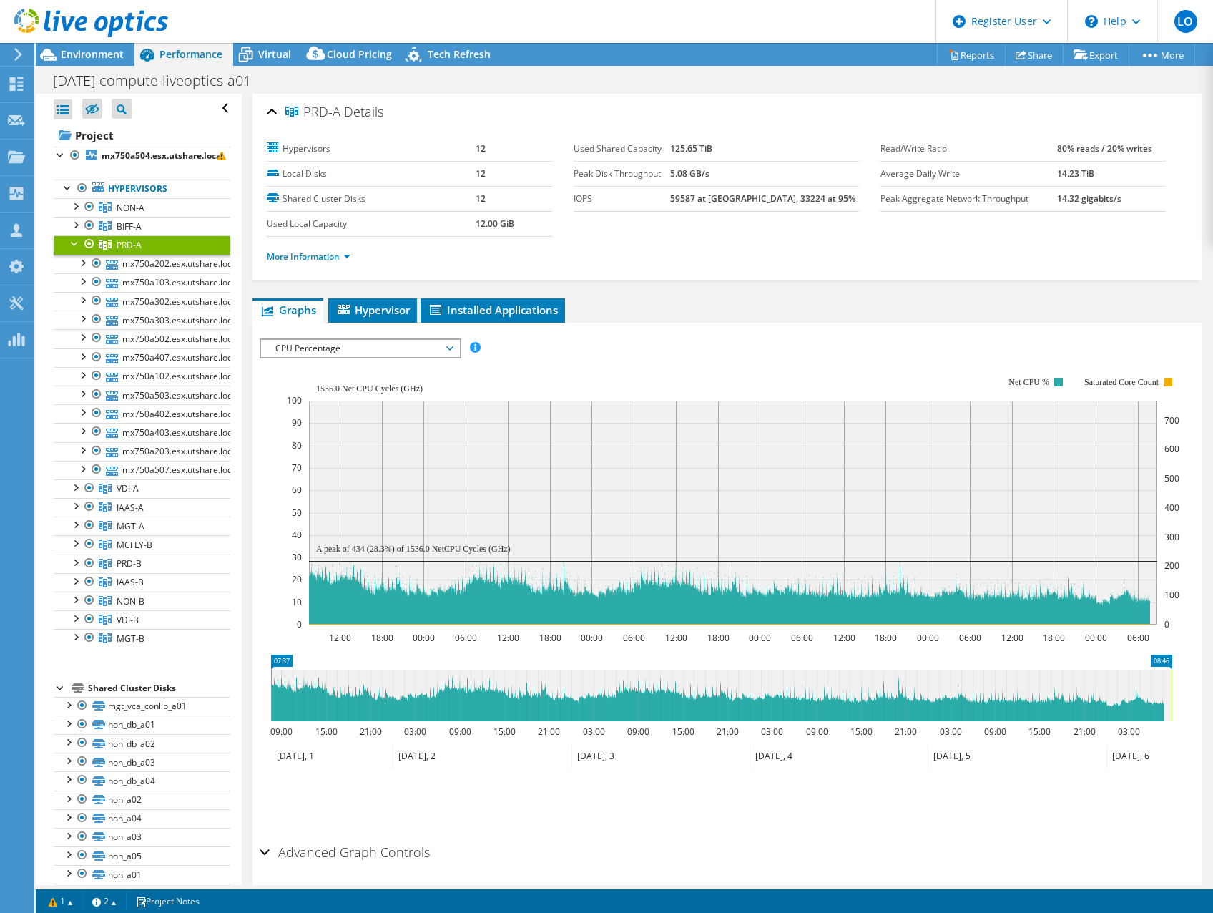
click at [74, 242] on div at bounding box center [75, 242] width 14 height 14
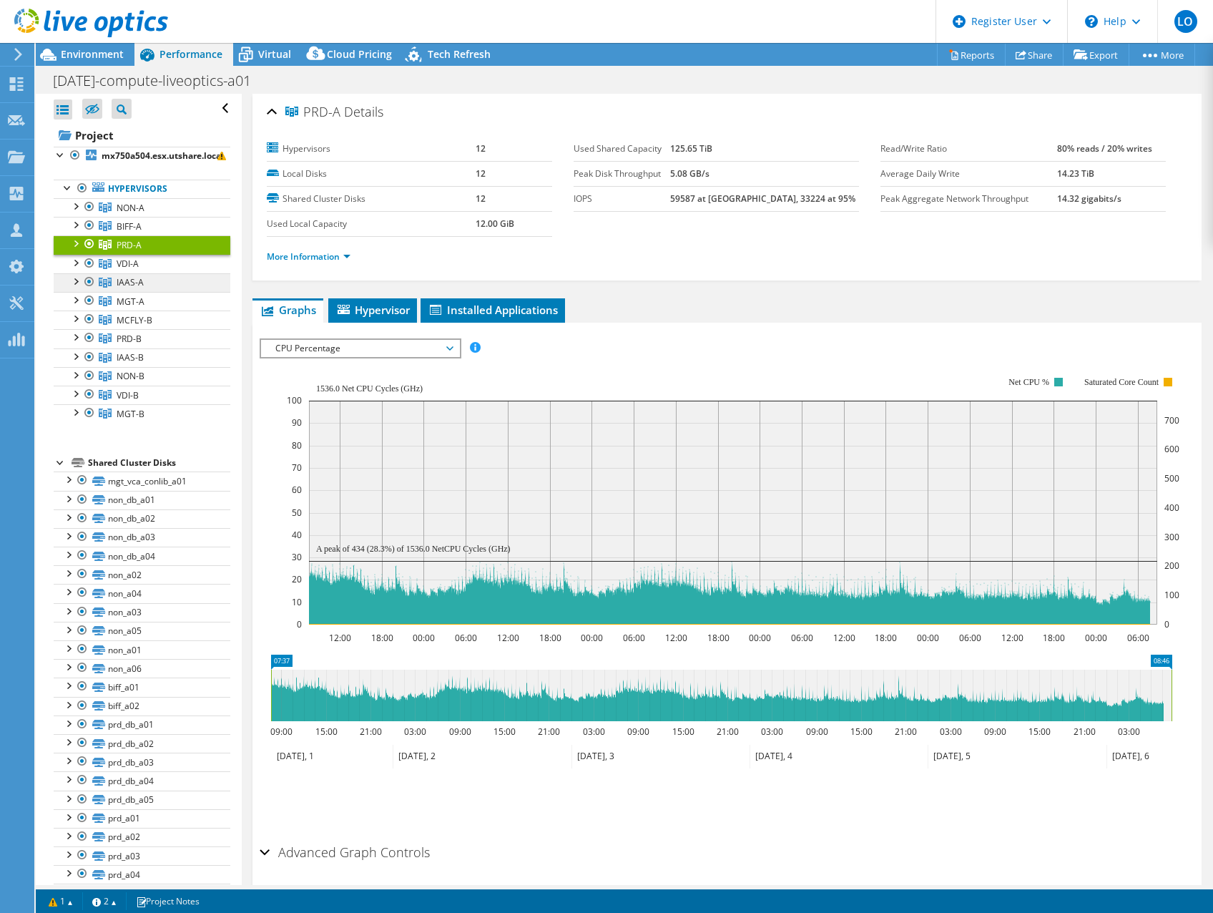
click at [165, 284] on link "IAAS-A" at bounding box center [142, 282] width 177 height 19
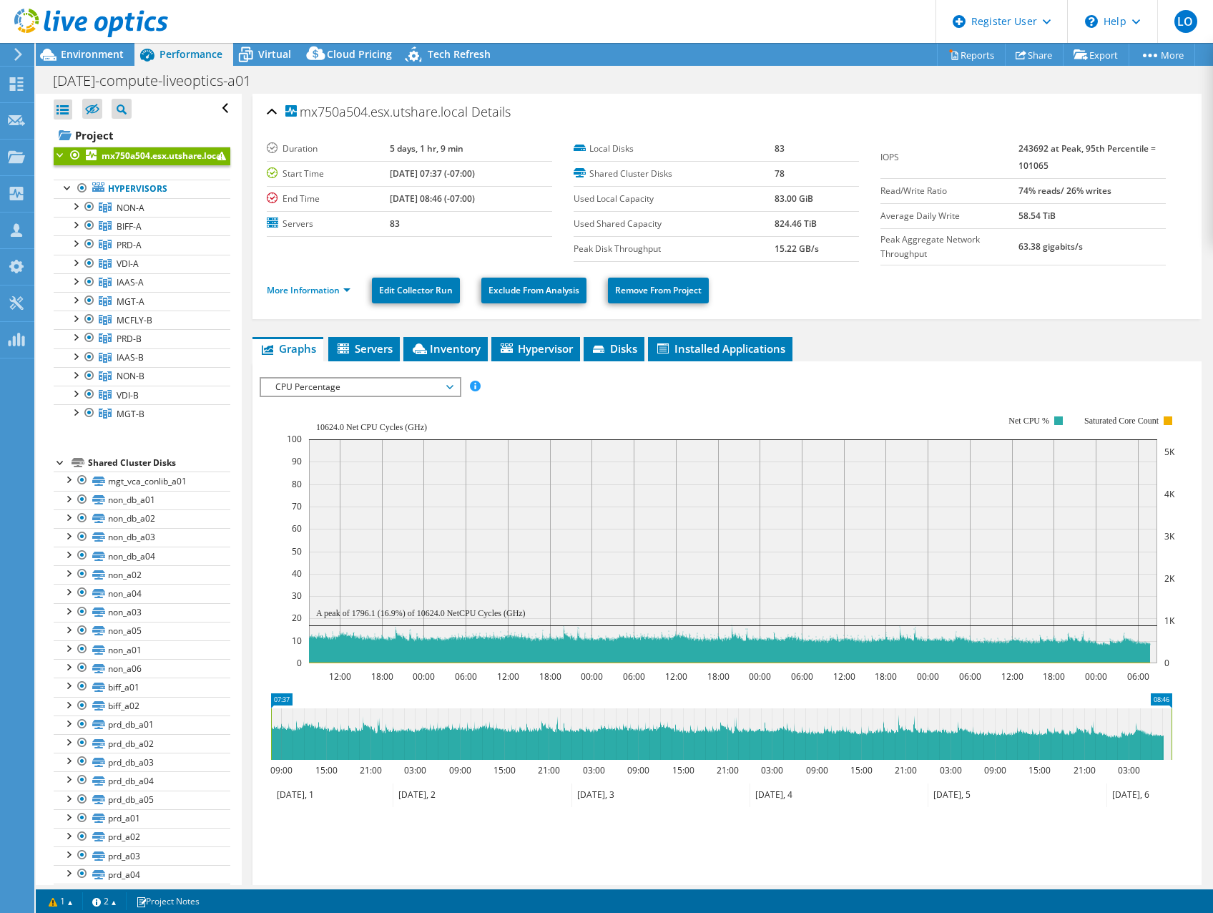
select select "USWest"
select select "USD"
drag, startPoint x: 89, startPoint y: 207, endPoint x: 90, endPoint y: 217, distance: 9.3
click at [89, 207] on div at bounding box center [89, 206] width 14 height 17
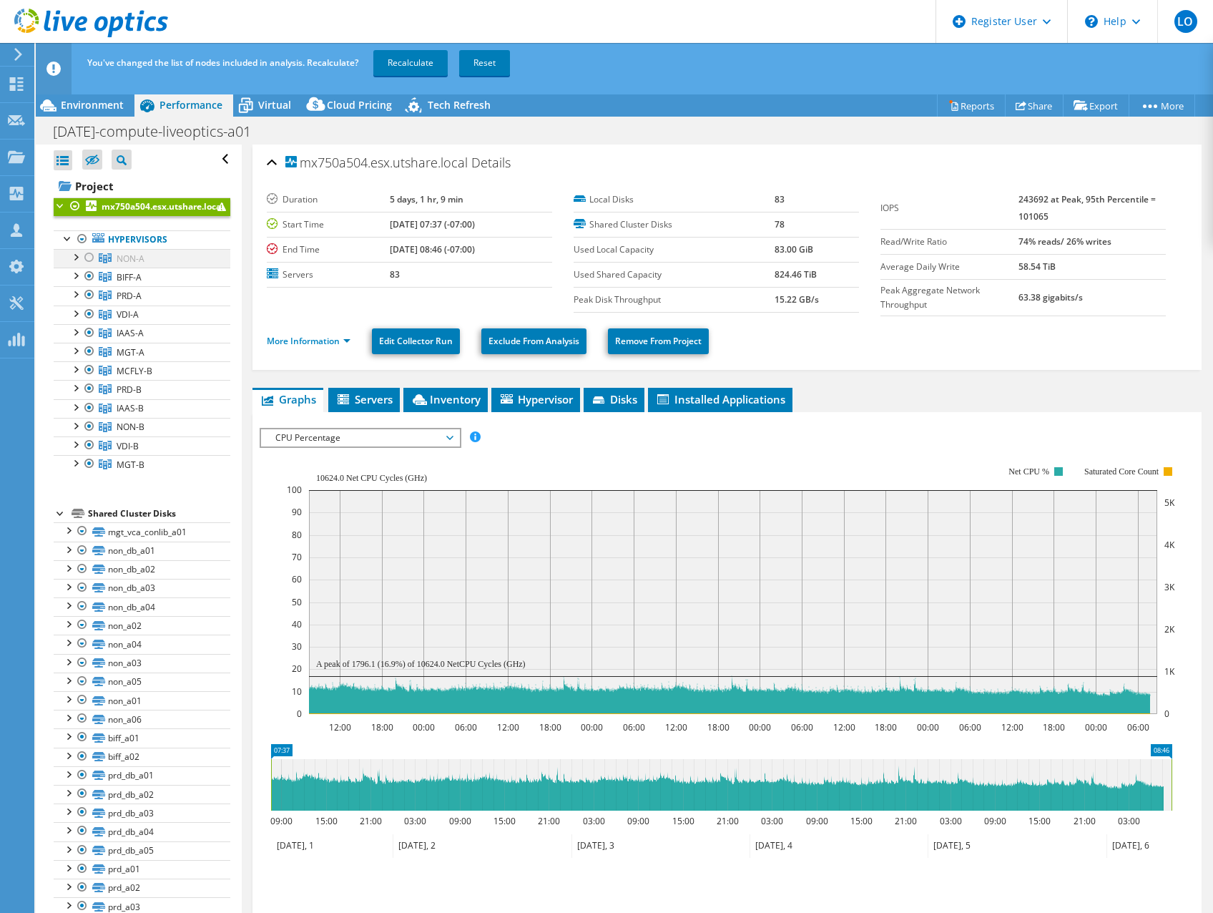
click at [87, 253] on div at bounding box center [89, 257] width 14 height 17
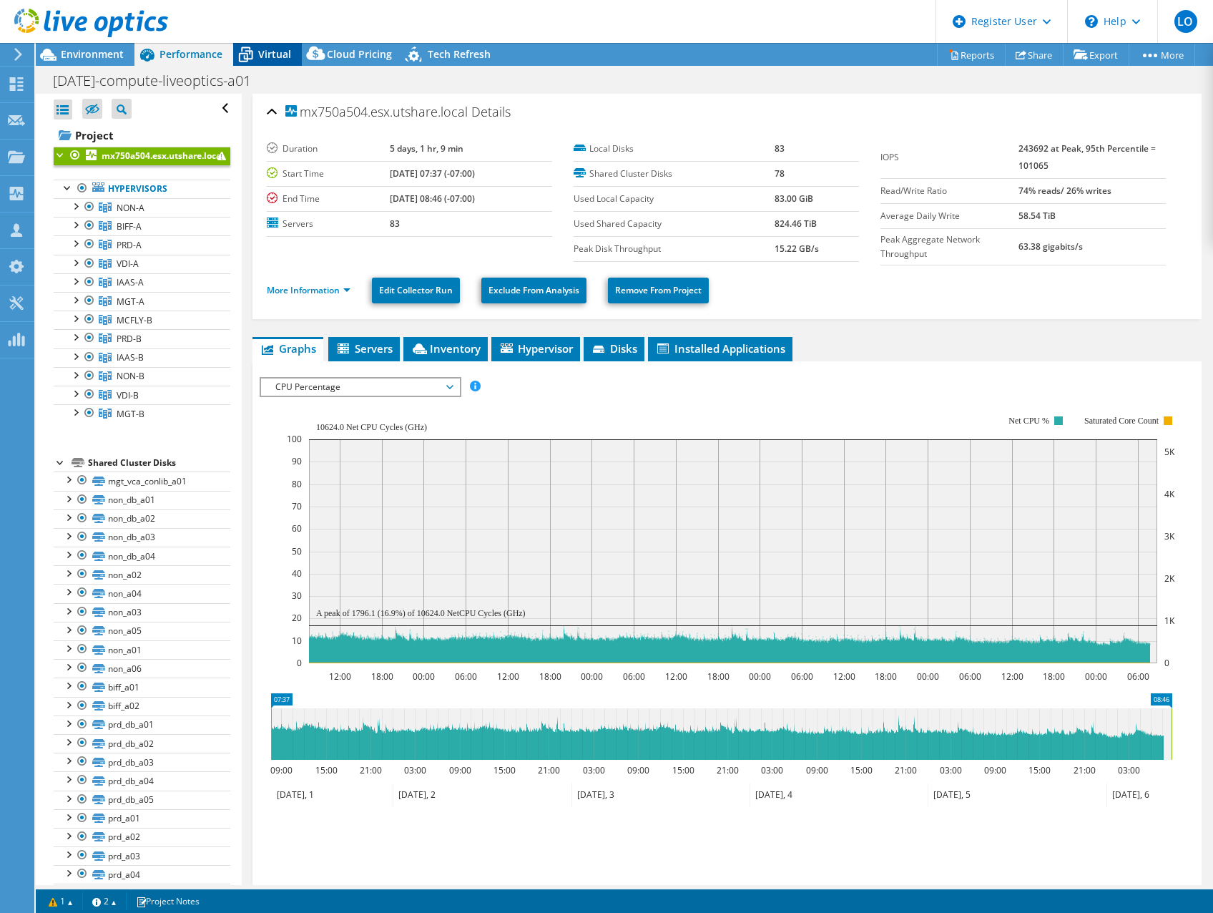
click at [255, 57] on icon at bounding box center [245, 54] width 25 height 25
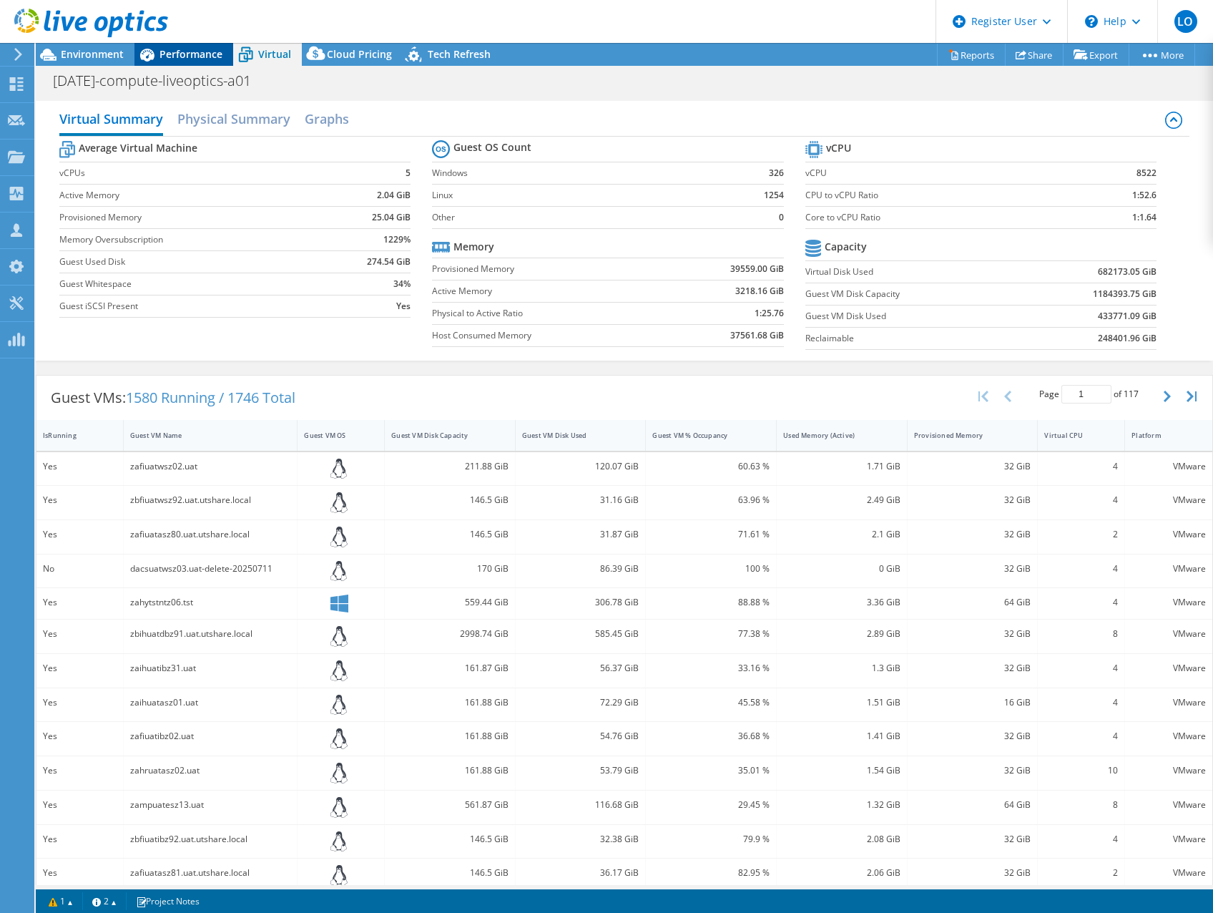
click at [177, 57] on span "Performance" at bounding box center [191, 54] width 63 height 14
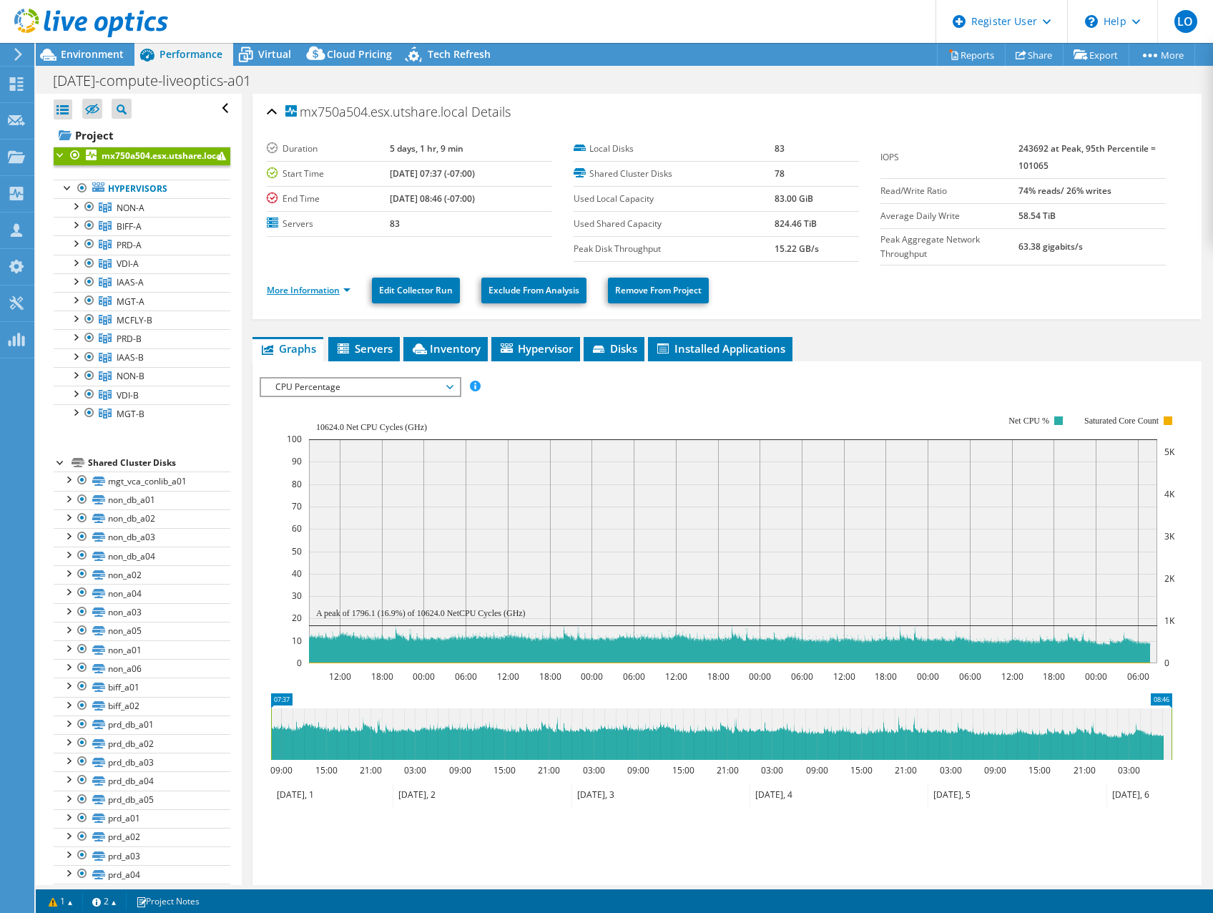
click at [299, 294] on link "More Information" at bounding box center [309, 290] width 84 height 12
